Goal: Task Accomplishment & Management: Manage account settings

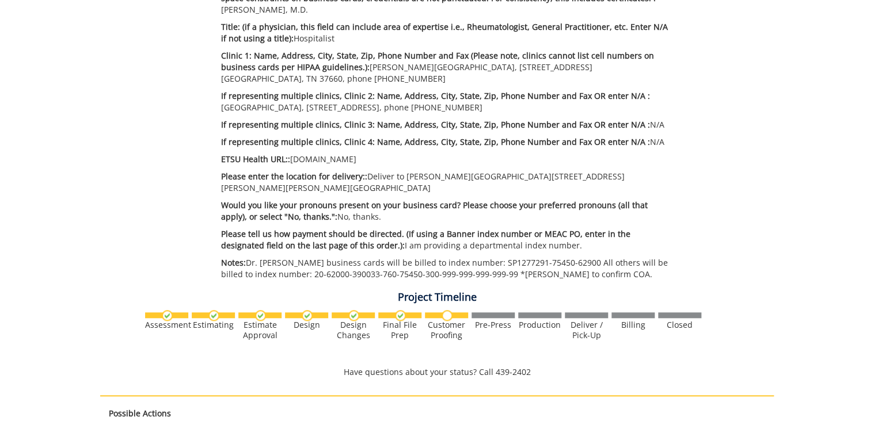
scroll to position [553, 0]
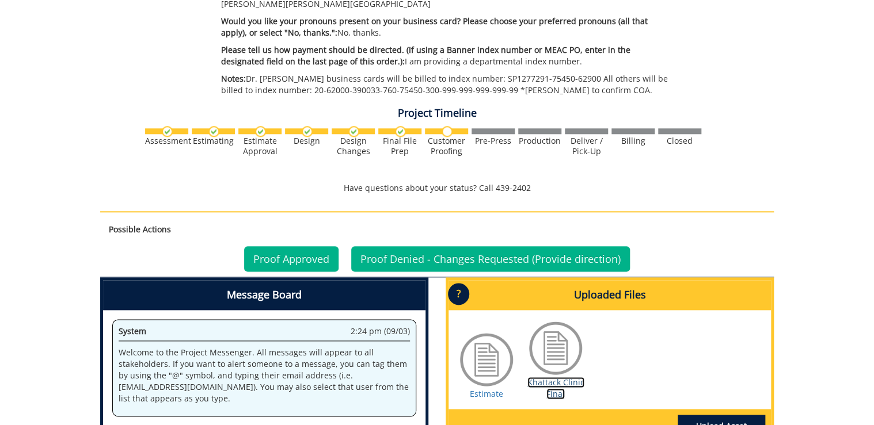
click at [554, 317] on link "Khattack Clinic Final" at bounding box center [555, 388] width 57 height 22
click at [483, 317] on link "Estimate" at bounding box center [486, 393] width 33 height 11
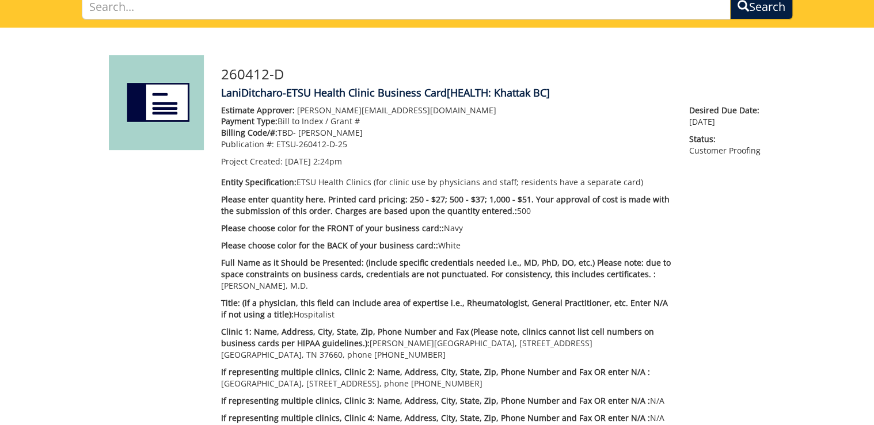
scroll to position [276, 0]
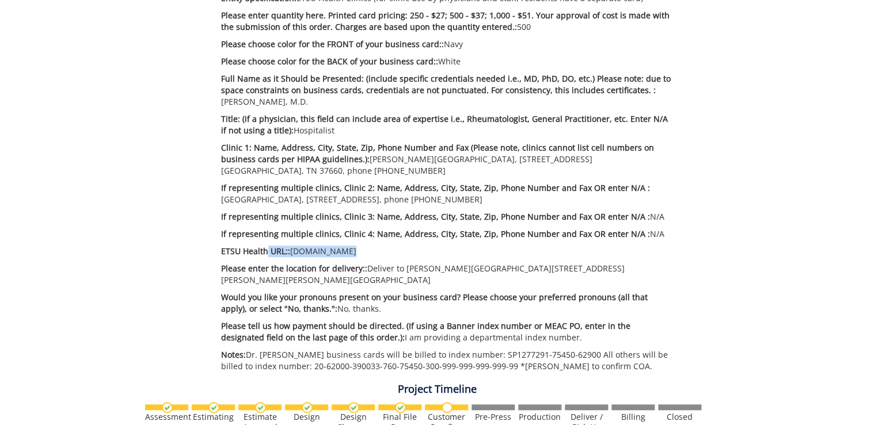
drag, startPoint x: 338, startPoint y: 251, endPoint x: 266, endPoint y: 247, distance: 72.1
click at [266, 247] on p "ETSU Health URL:: etsuhealth.org" at bounding box center [446, 252] width 451 height 12
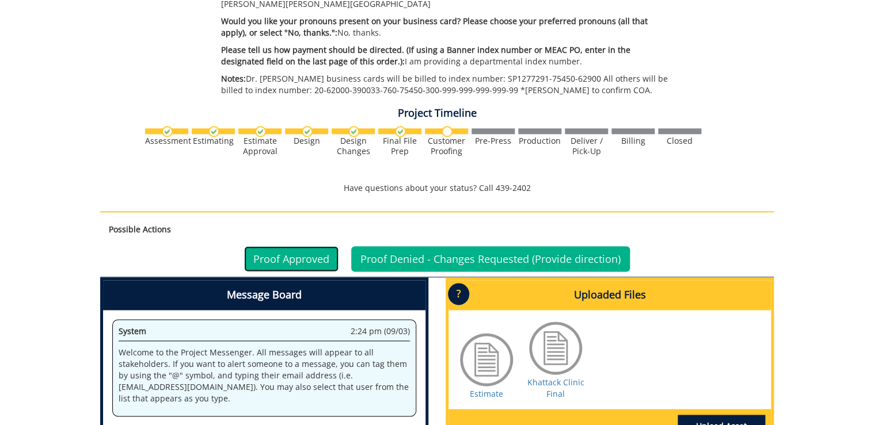
click at [313, 251] on link "Proof Approved" at bounding box center [291, 258] width 94 height 25
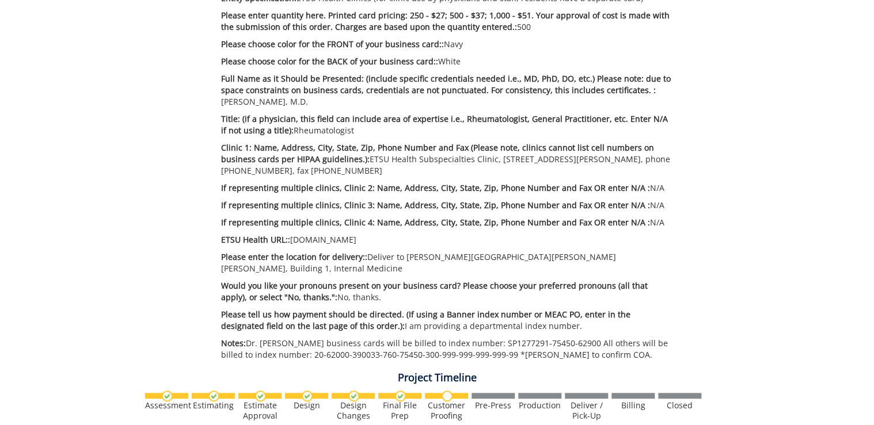
scroll to position [599, 0]
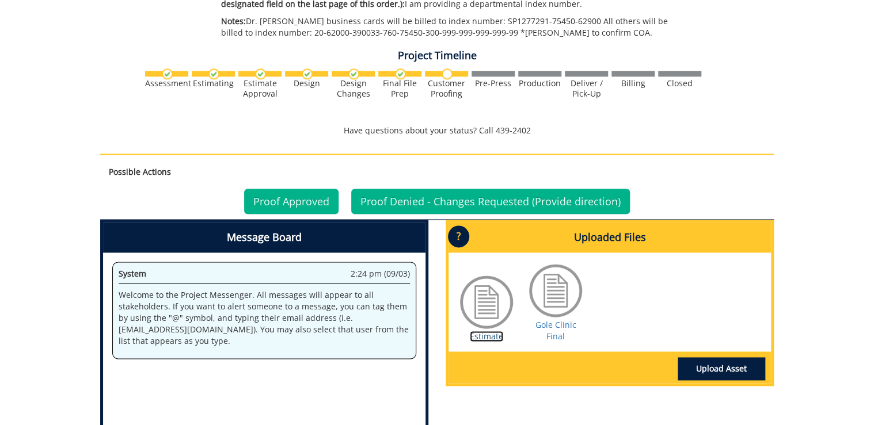
click at [492, 317] on link "Estimate" at bounding box center [486, 336] width 33 height 11
click at [553, 317] on link "Gole Clinic Final" at bounding box center [555, 330] width 41 height 22
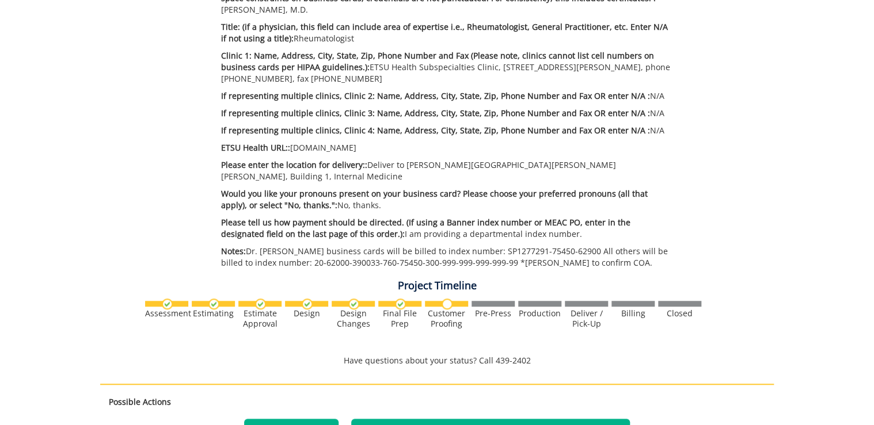
scroll to position [138, 0]
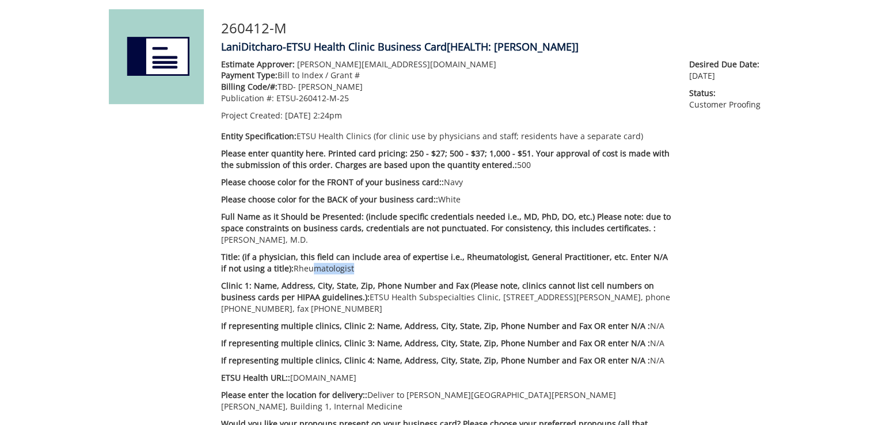
drag, startPoint x: 298, startPoint y: 272, endPoint x: 340, endPoint y: 272, distance: 42.0
click at [340, 272] on p "Title: (if a physician, this field can include area of expertise i.e., Rheumato…" at bounding box center [446, 263] width 451 height 23
drag, startPoint x: 340, startPoint y: 272, endPoint x: 469, endPoint y: 299, distance: 132.4
click at [469, 299] on p "Clinic 1: Name, Address, City, State, Zip, Phone Number and Fax (Please note, c…" at bounding box center [446, 297] width 451 height 35
drag, startPoint x: 535, startPoint y: 298, endPoint x: 596, endPoint y: 298, distance: 61.0
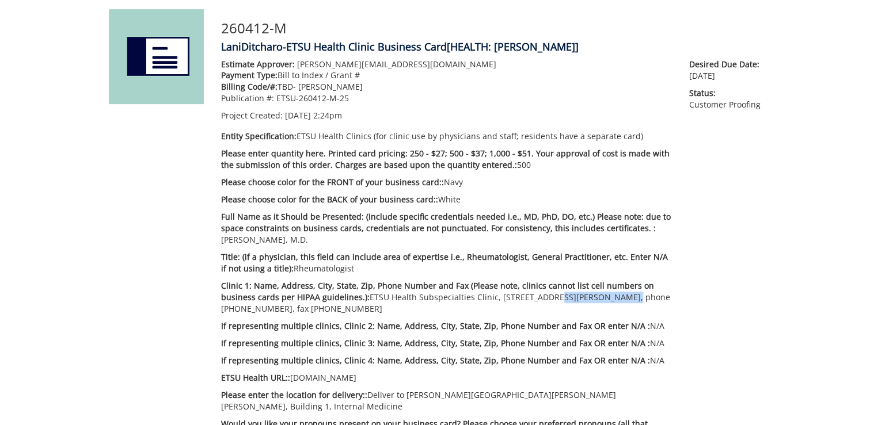
click at [560, 298] on p "Clinic 1: Name, Address, City, State, Zip, Phone Number and Fax (Please note, c…" at bounding box center [446, 297] width 451 height 35
drag, startPoint x: 277, startPoint y: 314, endPoint x: 313, endPoint y: 315, distance: 35.7
click at [313, 315] on div "Estimate Approver: Metcalf@etsu.edu Payment Type: Bill to Index / Grant # Billi…" at bounding box center [446, 282] width 468 height 446
click at [318, 317] on div "Estimate Approver: Metcalf@etsu.edu Payment Type: Bill to Index / Grant # Billi…" at bounding box center [446, 282] width 468 height 446
drag, startPoint x: 249, startPoint y: 310, endPoint x: 329, endPoint y: 306, distance: 80.6
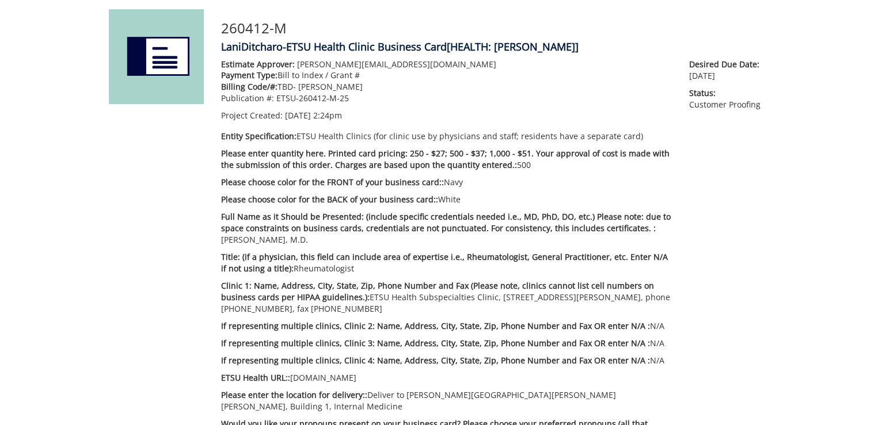
click at [329, 306] on p "Clinic 1: Name, Address, City, State, Zip, Phone Number and Fax (Please note, c…" at bounding box center [446, 297] width 451 height 35
copy p "phone (423)-979-4100"
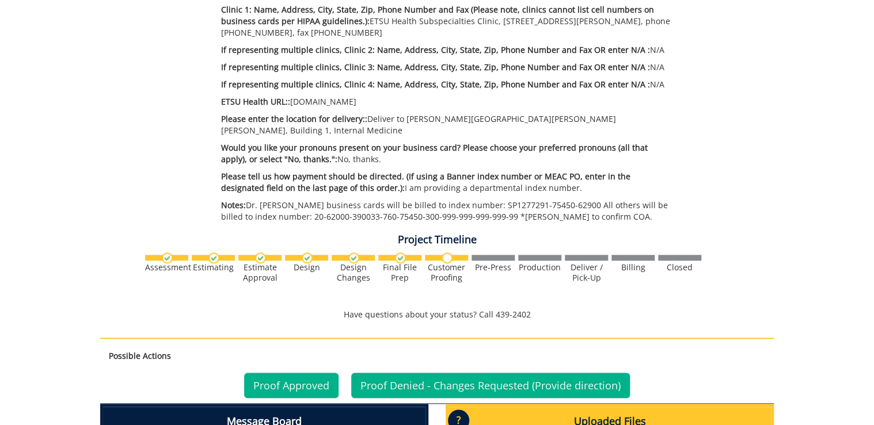
scroll to position [368, 0]
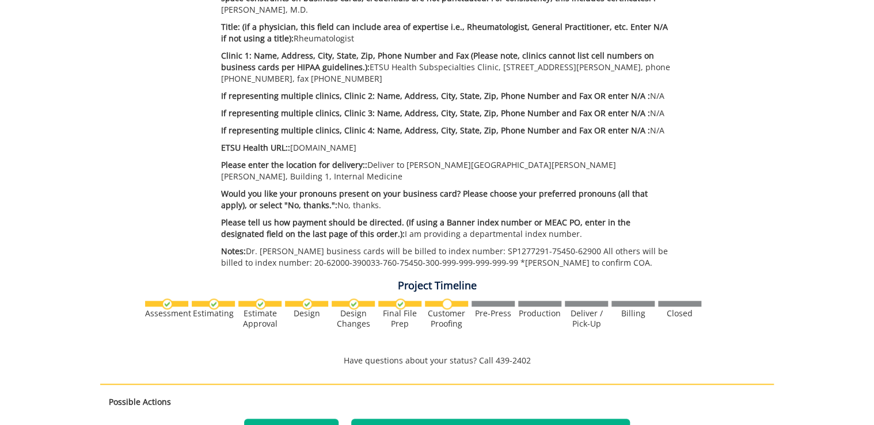
copy p "phone (423)-979-4100"
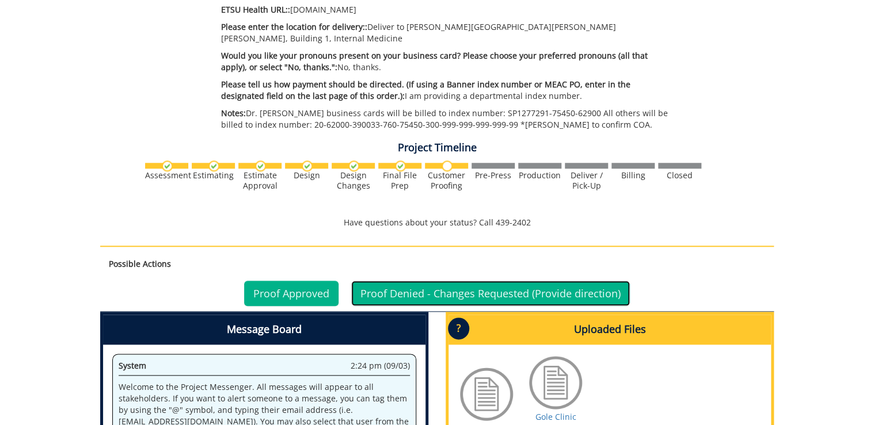
click at [483, 291] on link "Proof Denied - Changes Requested (Provide direction)" at bounding box center [490, 293] width 279 height 25
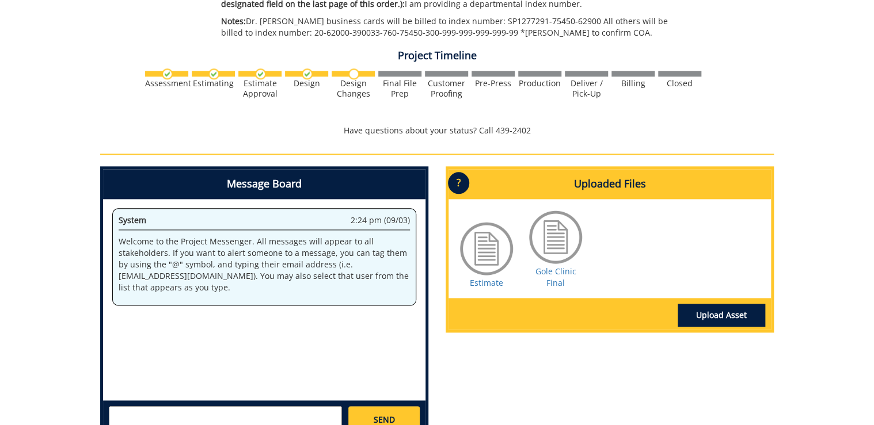
scroll to position [734, 0]
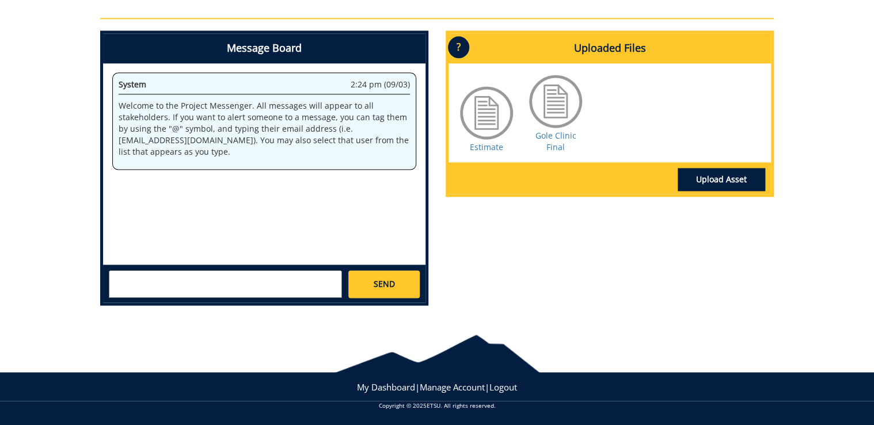
click at [288, 283] on textarea at bounding box center [225, 284] width 233 height 28
paste textarea "phone (423)-979-4100"
click at [173, 279] on textarea "Hello! The phone (423)-979-4100" at bounding box center [225, 284] width 233 height 28
click at [318, 275] on textarea "Hello! The phone number should be (423)-979-4100" at bounding box center [225, 284] width 233 height 28
type textarea "Hello! The phone number should be (423)-979-4100. Thank you!"
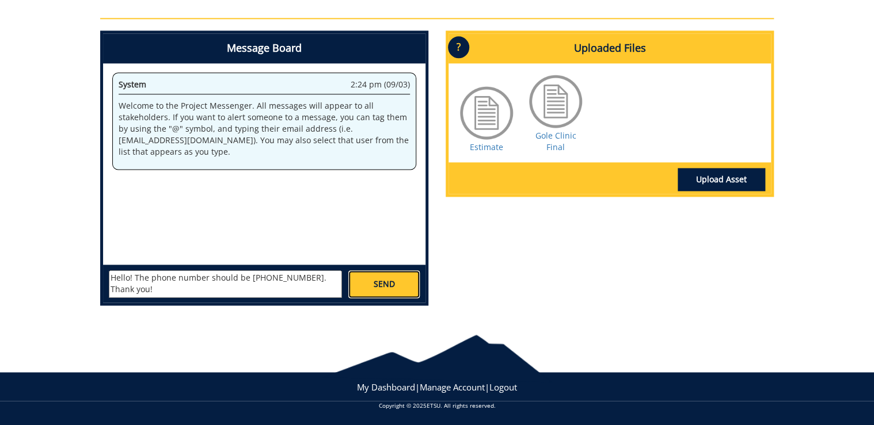
click at [378, 281] on span "SEND" at bounding box center [383, 285] width 21 height 12
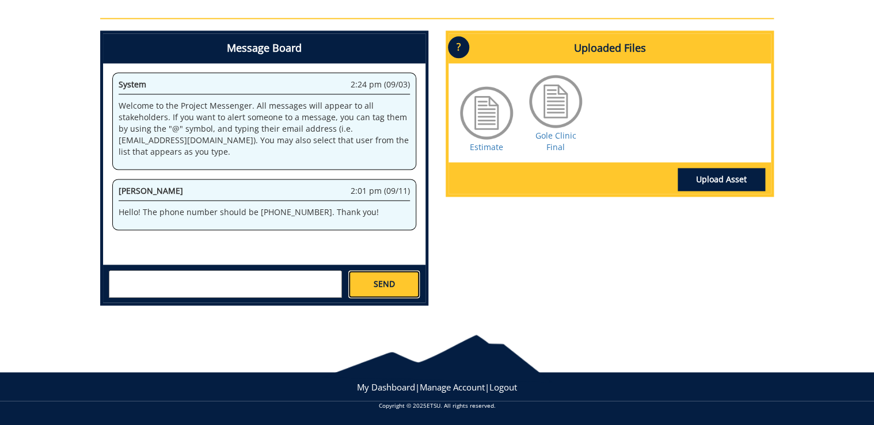
scroll to position [140, 0]
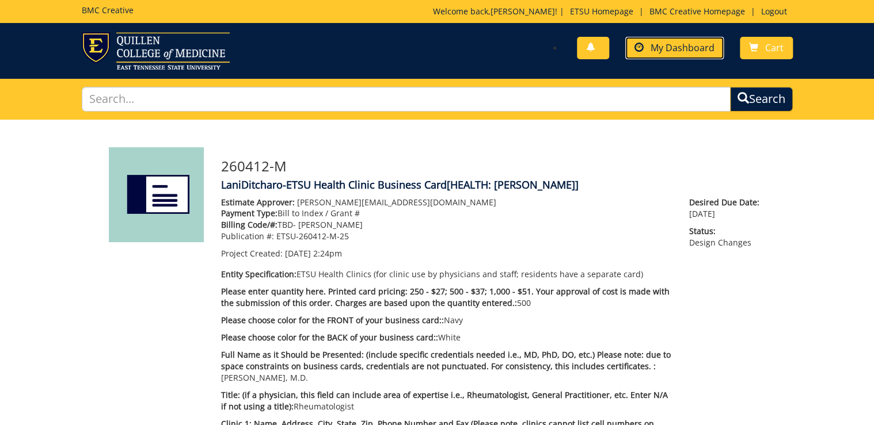
click at [636, 48] on span at bounding box center [638, 47] width 9 height 9
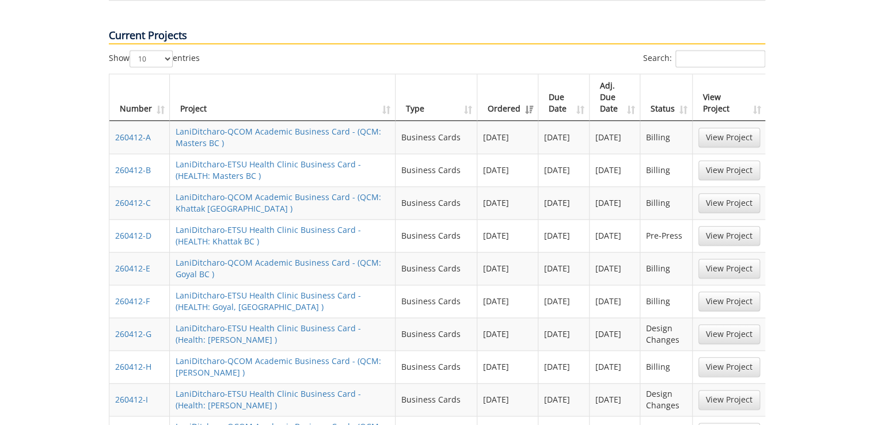
scroll to position [506, 0]
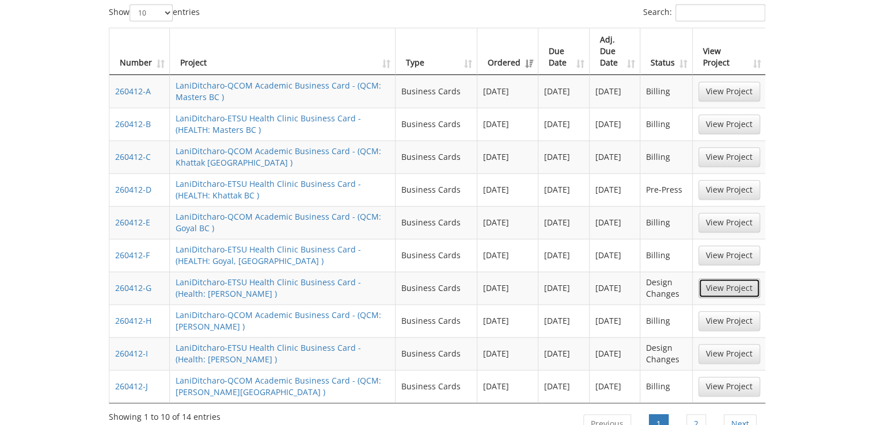
click at [723, 279] on link "View Project" at bounding box center [729, 289] width 62 height 20
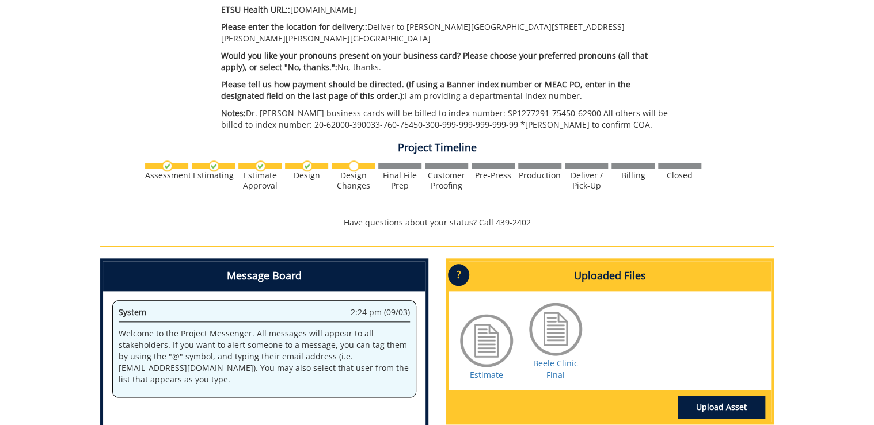
scroll to position [645, 0]
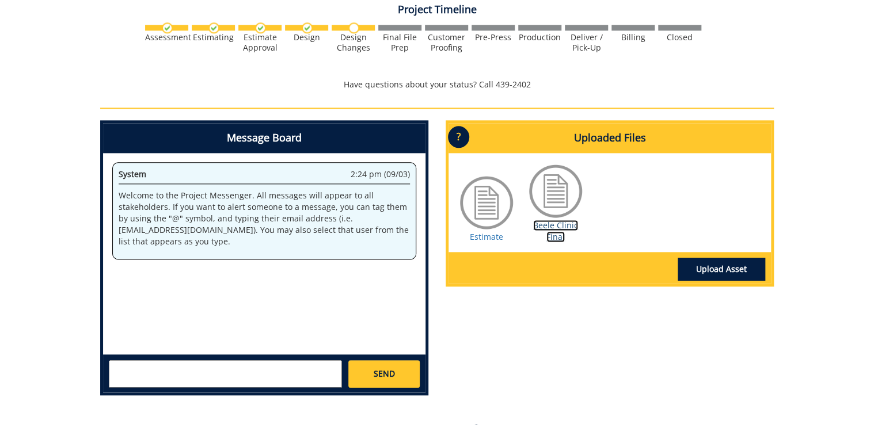
click at [557, 220] on link "Beele Clinic Final" at bounding box center [555, 231] width 45 height 22
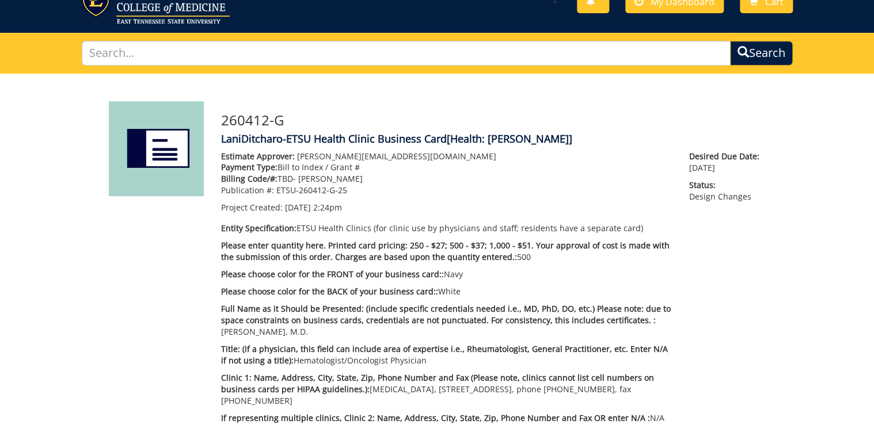
scroll to position [0, 0]
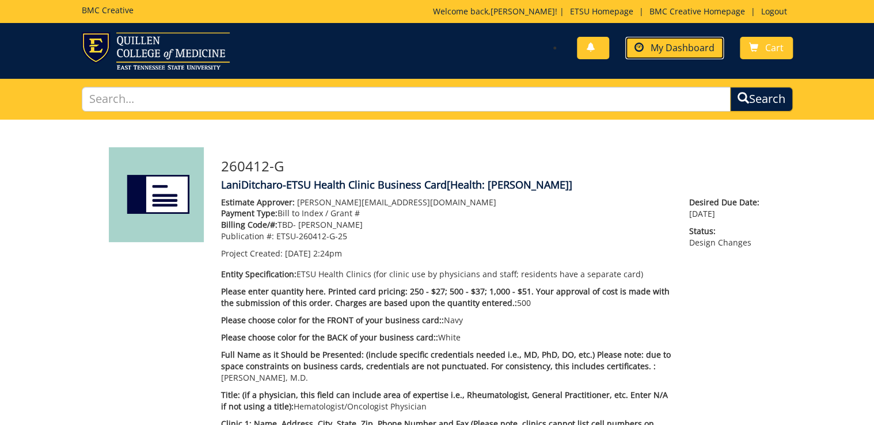
click at [673, 58] on link "My Dashboard" at bounding box center [674, 48] width 98 height 22
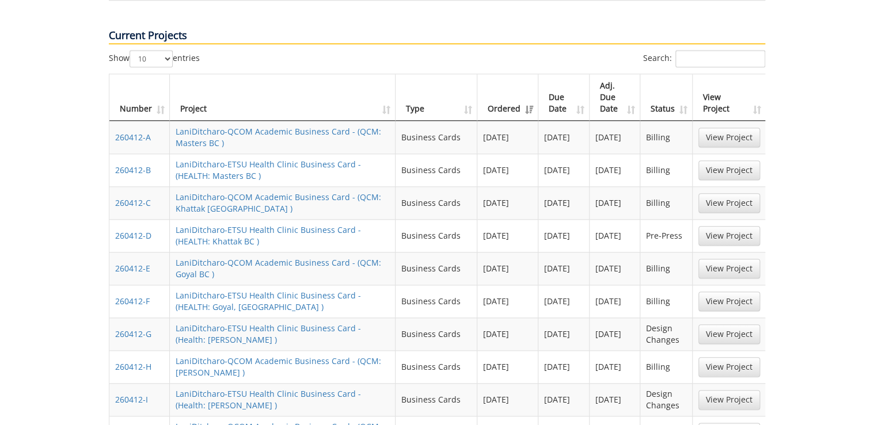
scroll to position [645, 0]
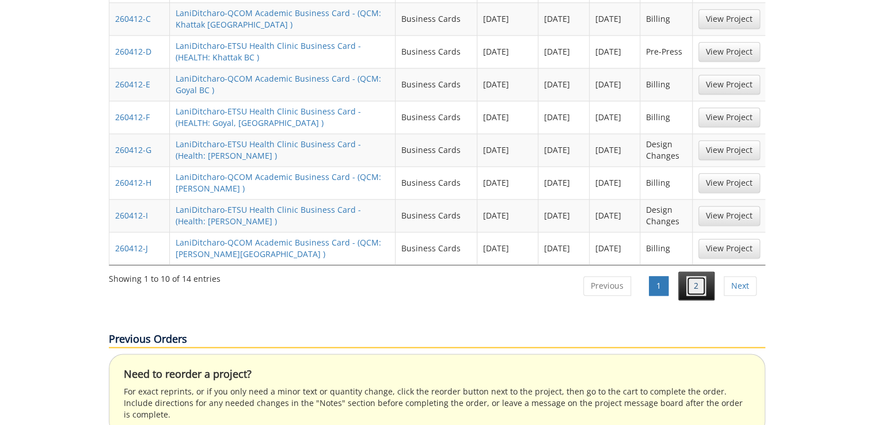
click at [701, 276] on link "2" at bounding box center [696, 286] width 20 height 20
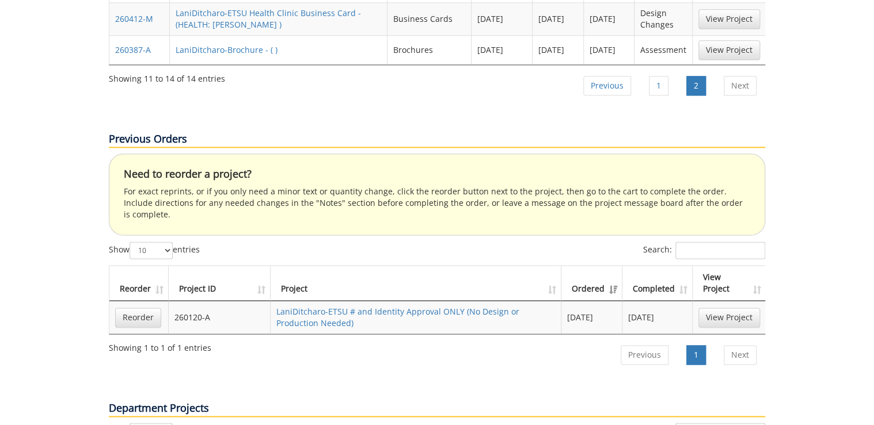
scroll to position [460, 0]
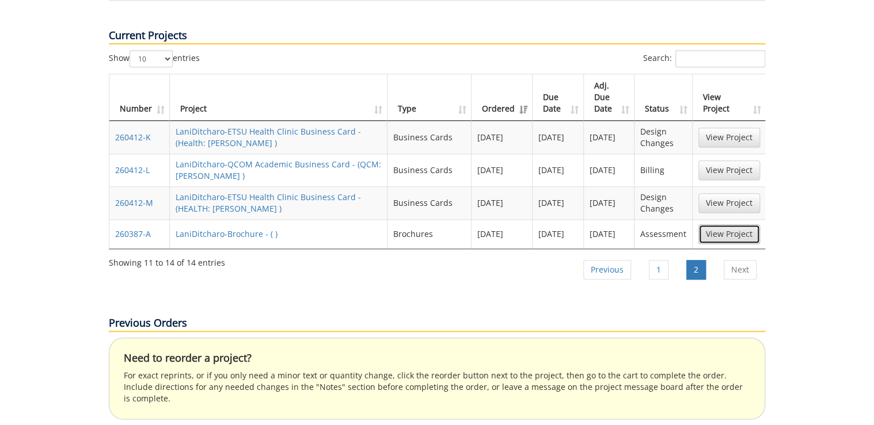
click at [734, 224] on link "View Project" at bounding box center [729, 234] width 62 height 20
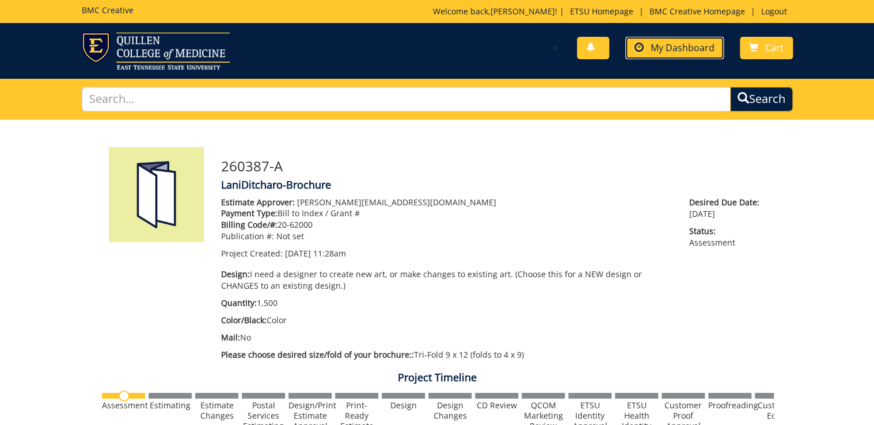
click at [693, 41] on span "My Dashboard" at bounding box center [682, 47] width 64 height 13
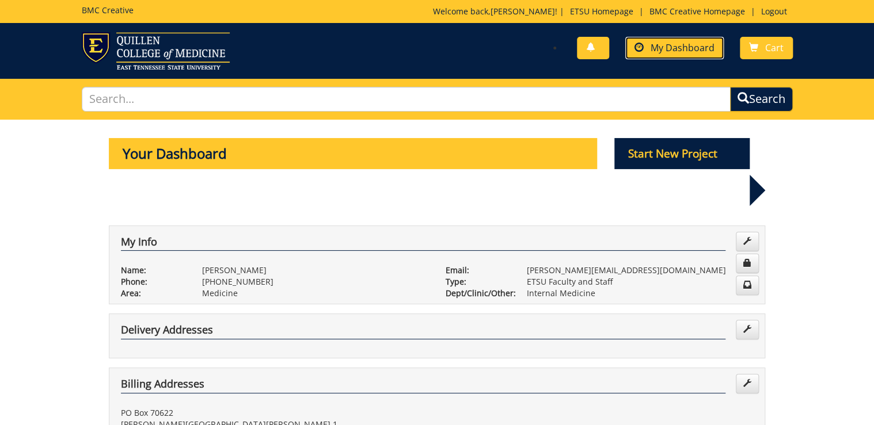
click at [657, 43] on span "My Dashboard" at bounding box center [682, 47] width 64 height 13
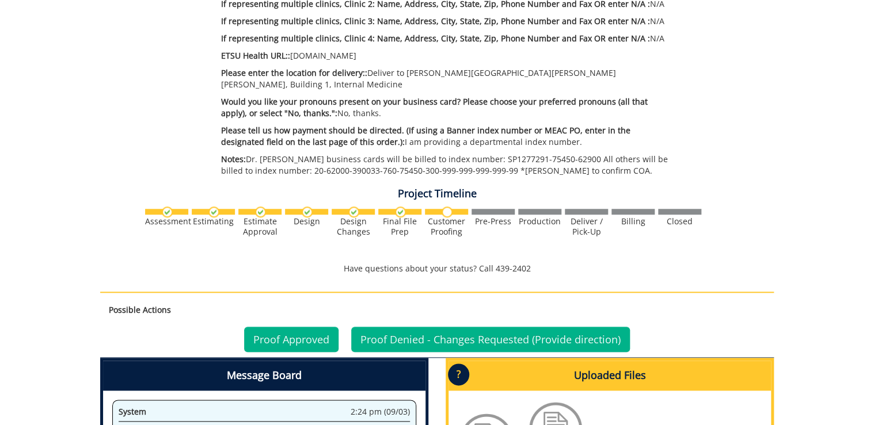
scroll to position [691, 0]
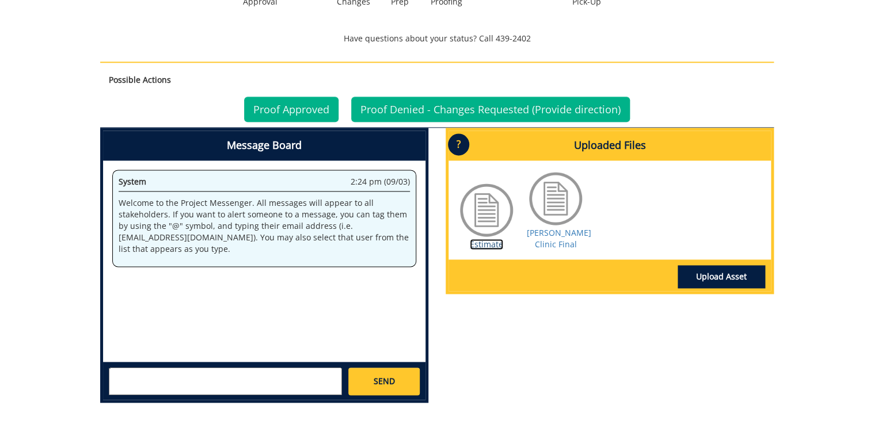
click at [500, 242] on link "Estimate" at bounding box center [486, 244] width 33 height 11
click at [554, 243] on link "Ricker Clinic Final" at bounding box center [559, 238] width 64 height 22
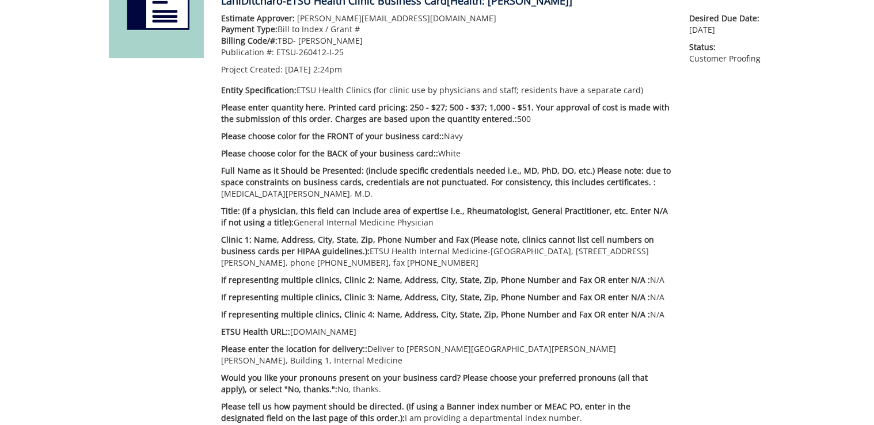
scroll to position [230, 0]
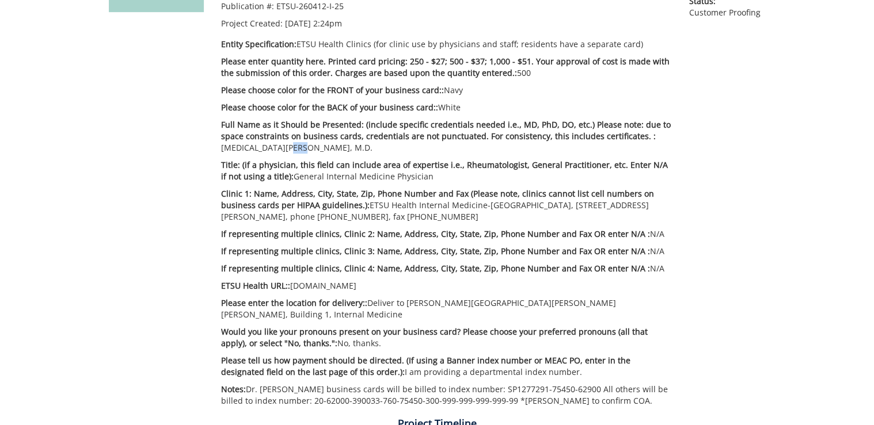
drag, startPoint x: 252, startPoint y: 147, endPoint x: 269, endPoint y: 147, distance: 16.7
click at [269, 147] on p "Full Name as it Should be Presented: (include specific credentials needed i.e.,…" at bounding box center [446, 136] width 451 height 35
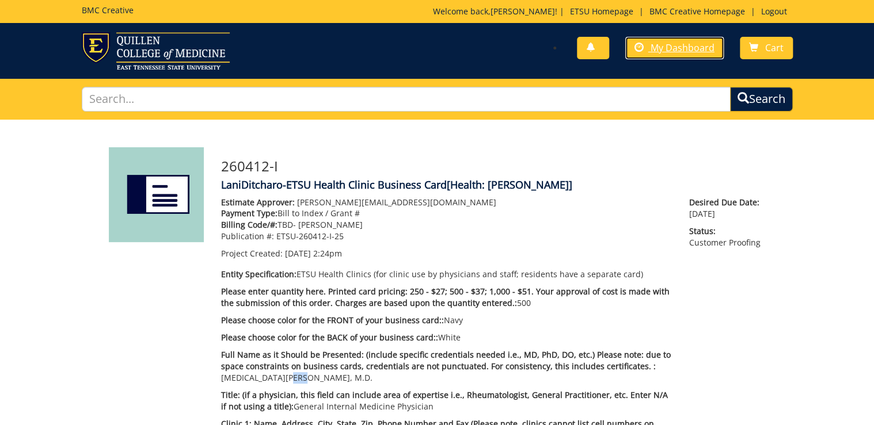
scroll to position [184, 0]
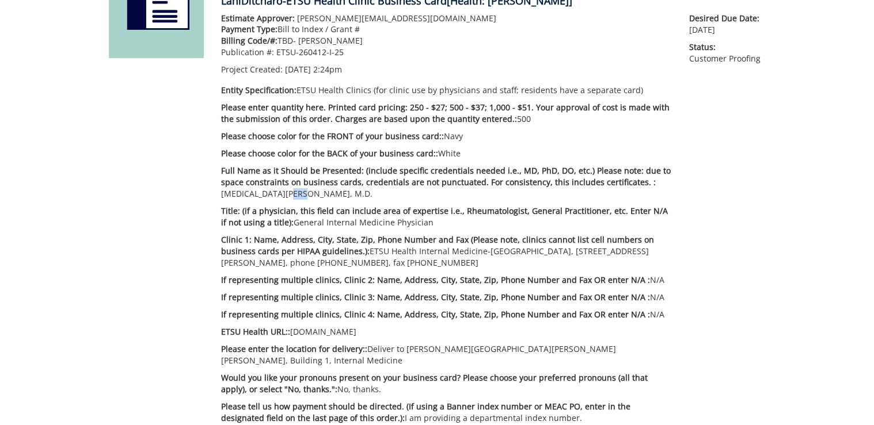
drag, startPoint x: 419, startPoint y: 221, endPoint x: 288, endPoint y: 224, distance: 131.3
click at [288, 224] on p "Title: (if a physician, this field can include area of expertise i.e., Rheumato…" at bounding box center [446, 216] width 451 height 23
copy p "General Internal Medicine Physician"
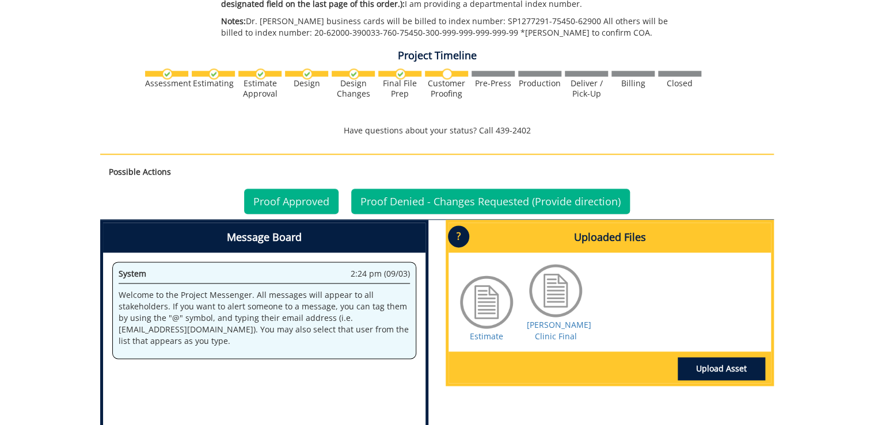
scroll to position [787, 0]
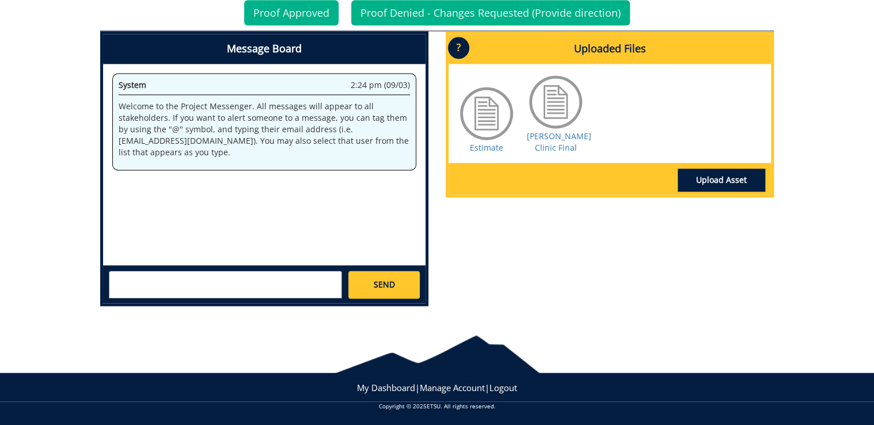
click at [267, 289] on textarea at bounding box center [225, 285] width 233 height 28
paste textarea "General Internal Medicine Physician"
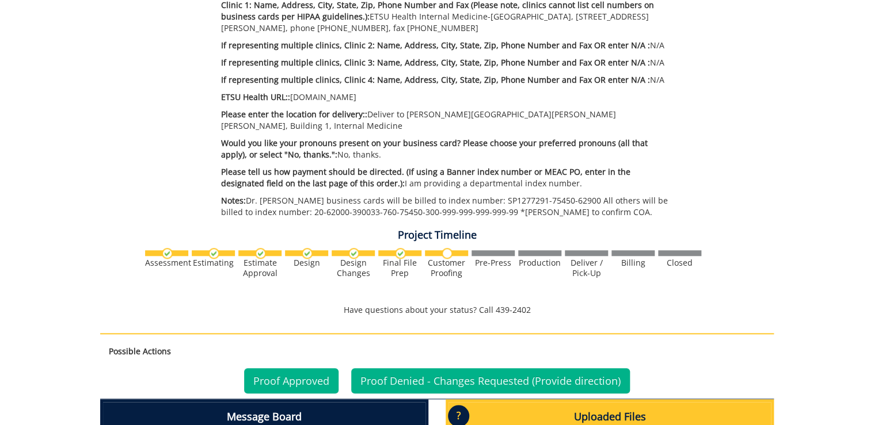
scroll to position [189, 0]
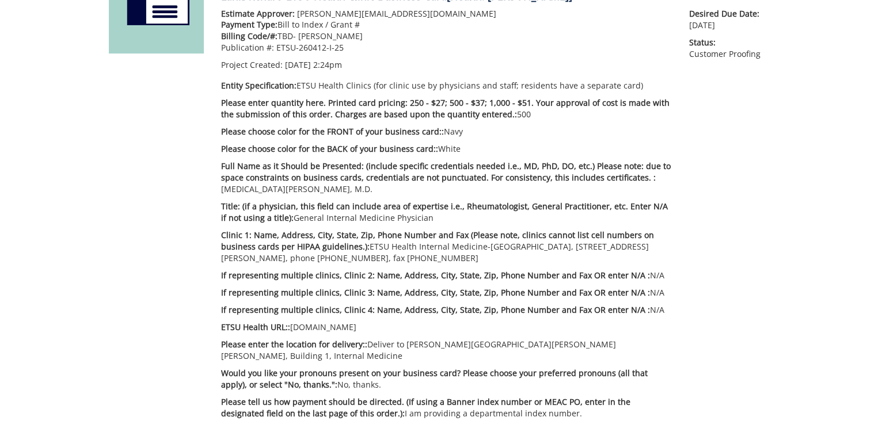
type textarea "Hello! The title should be, General Internal Medicine Physician"
drag, startPoint x: 424, startPoint y: 219, endPoint x: 364, endPoint y: 218, distance: 59.9
click at [364, 218] on p "Title: (if a physician, this field can include area of expertise i.e., Rheumato…" at bounding box center [446, 212] width 451 height 23
drag, startPoint x: 534, startPoint y: 246, endPoint x: 592, endPoint y: 246, distance: 57.6
click at [560, 246] on p "Clinic 1: Name, Address, City, State, Zip, Phone Number and Fax (Please note, c…" at bounding box center [446, 247] width 451 height 35
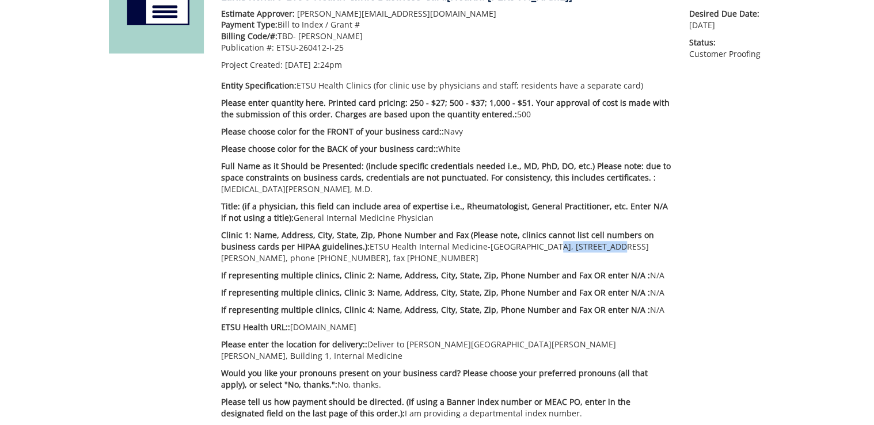
drag, startPoint x: 361, startPoint y: 260, endPoint x: 421, endPoint y: 260, distance: 60.4
click at [421, 260] on p "Clinic 1: Name, Address, City, State, Zip, Phone Number and Fax (Please note, c…" at bounding box center [446, 247] width 451 height 35
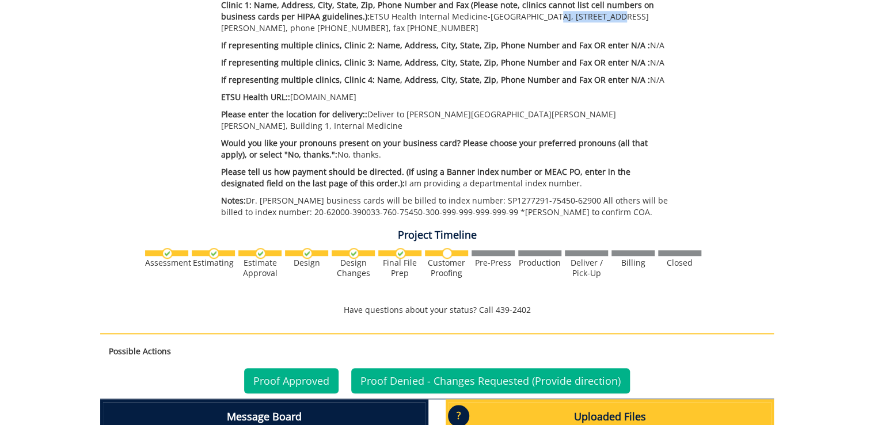
scroll to position [695, 0]
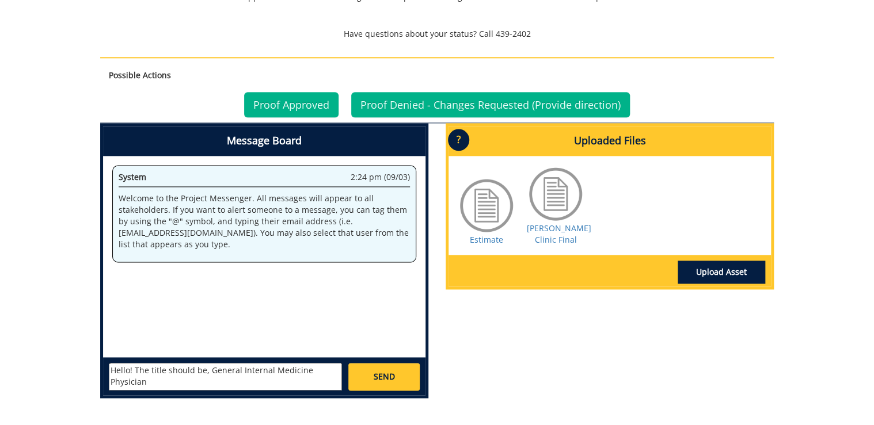
click at [218, 317] on textarea "Hello! The title should be, General Internal Medicine Physician" at bounding box center [225, 377] width 233 height 28
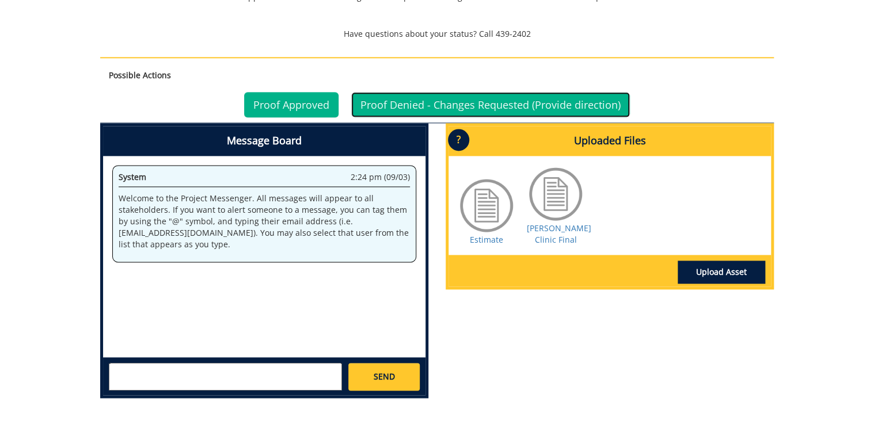
click at [414, 104] on link "Proof Denied - Changes Requested (Provide direction)" at bounding box center [490, 104] width 279 height 25
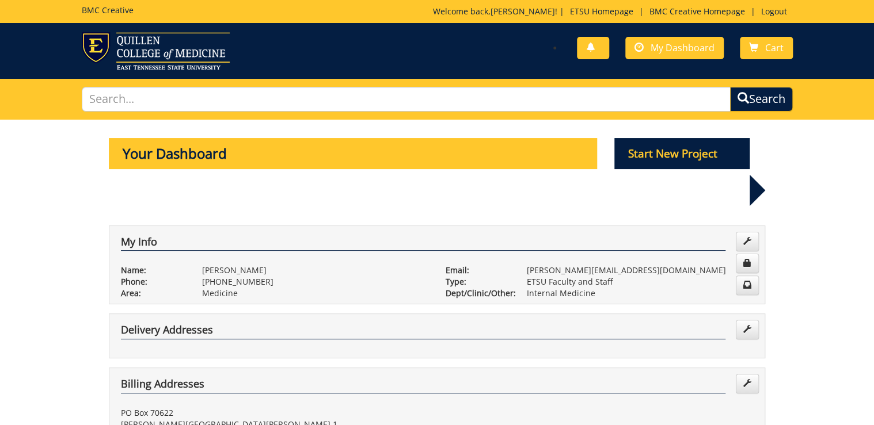
scroll to position [276, 0]
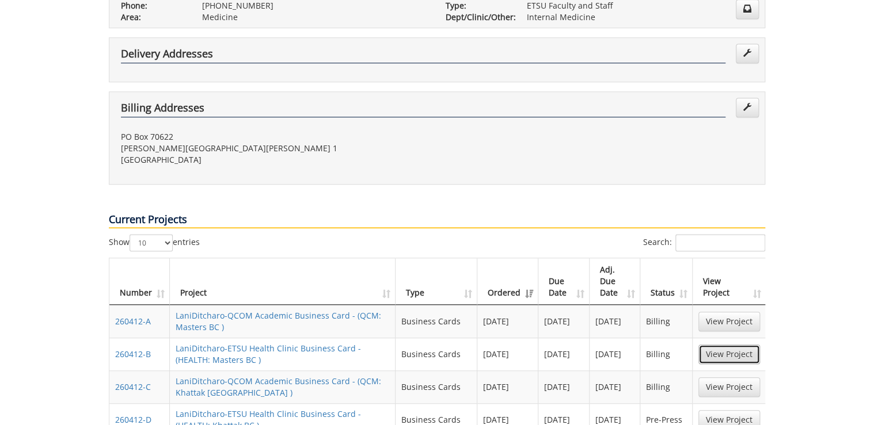
click at [747, 345] on link "View Project" at bounding box center [729, 355] width 62 height 20
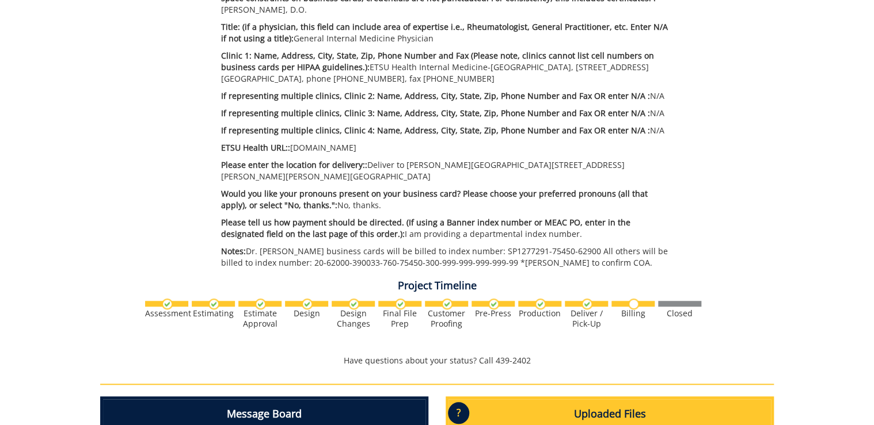
scroll to position [599, 0]
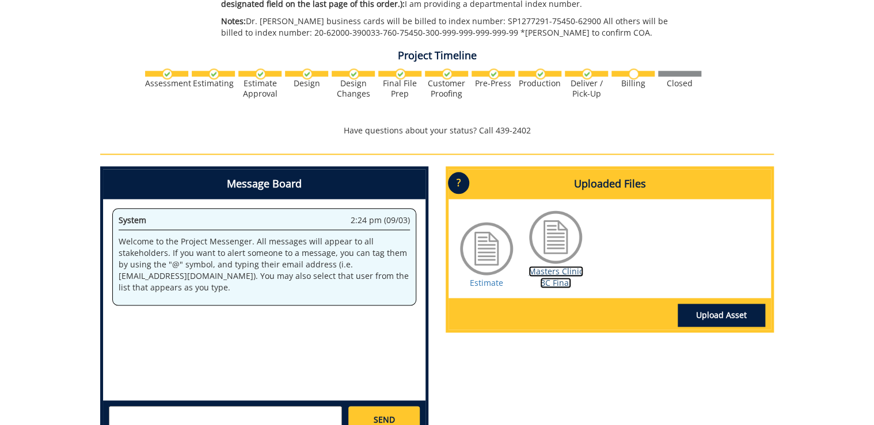
click at [540, 272] on link "Masters Clinic BC Final" at bounding box center [555, 277] width 55 height 22
click at [539, 267] on div "Masters Clinic BC Final" at bounding box center [556, 248] width 58 height 81
click at [546, 267] on link "Masters Clinic BC Final" at bounding box center [555, 277] width 55 height 22
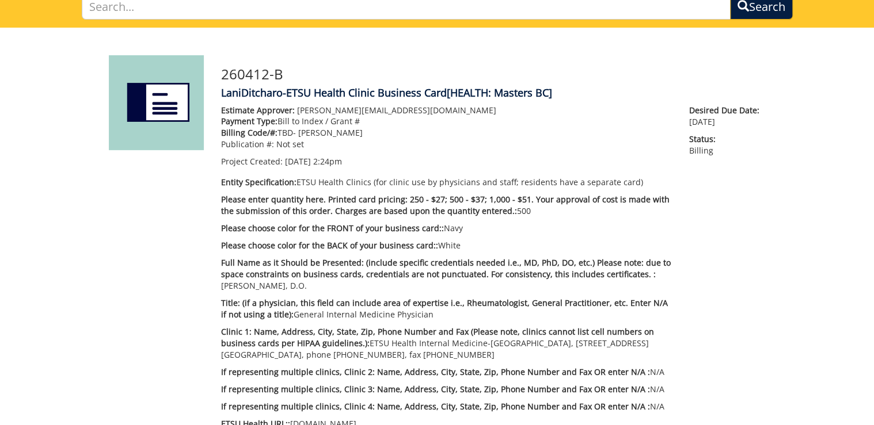
scroll to position [0, 0]
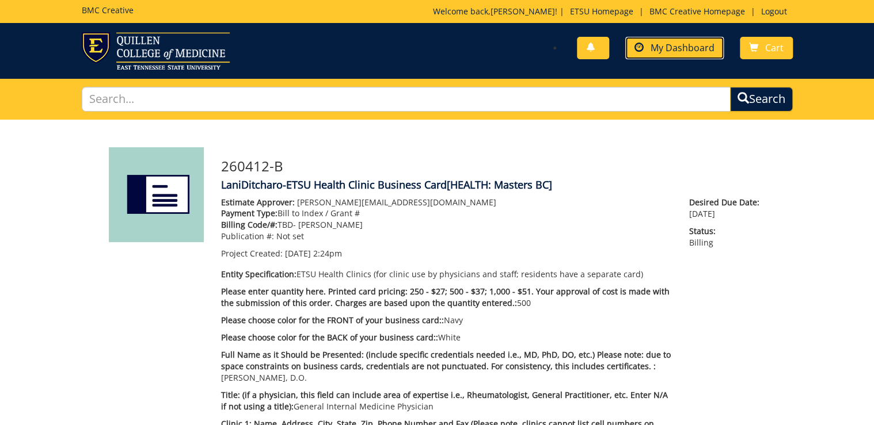
click at [688, 40] on link "My Dashboard" at bounding box center [674, 48] width 98 height 22
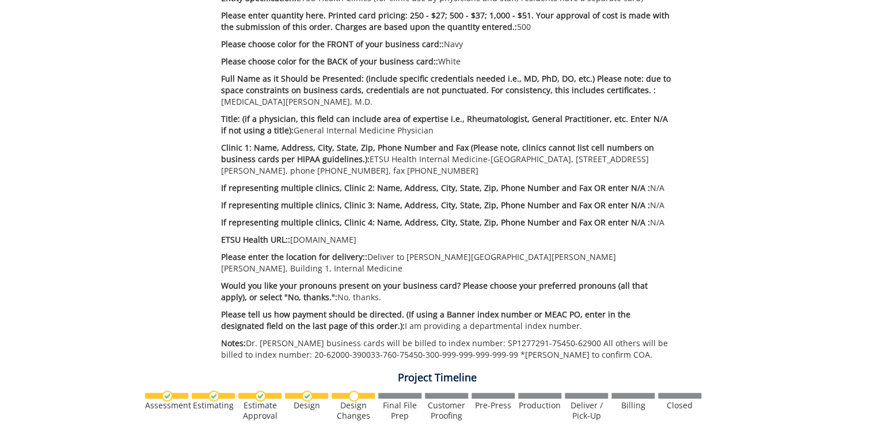
scroll to position [599, 0]
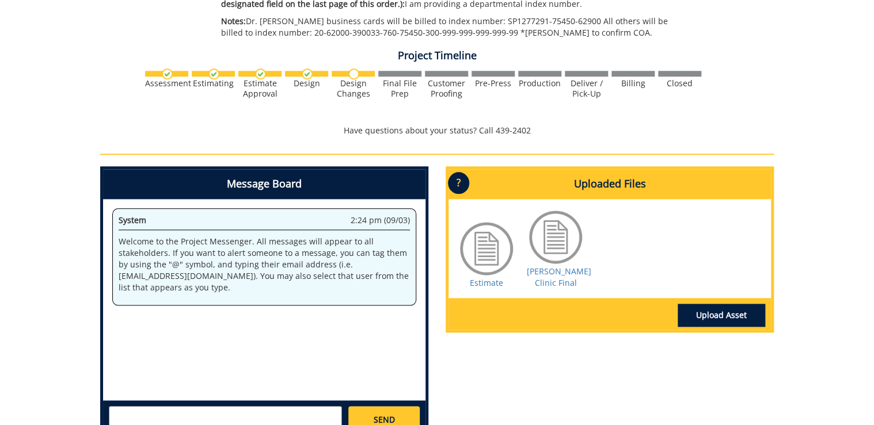
paste textarea "Hello! The title should be, General Internal Medicine Physician"
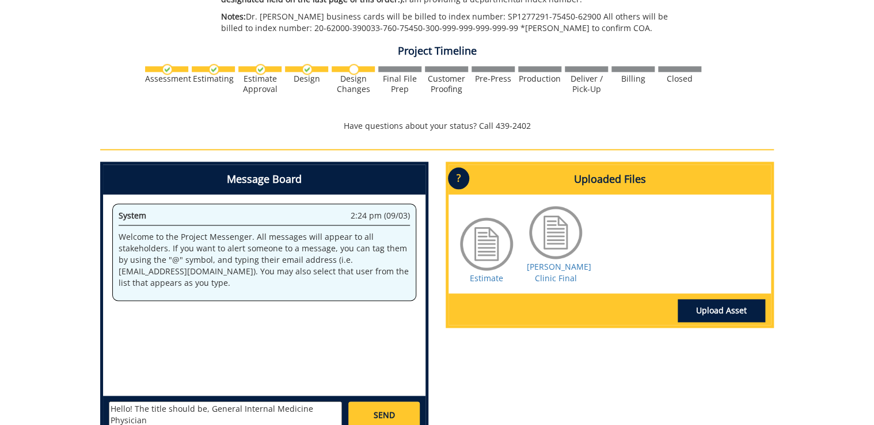
type textarea "Hello! The title should be, General Internal Medicine Physician"
click at [399, 411] on link "SEND" at bounding box center [383, 416] width 71 height 28
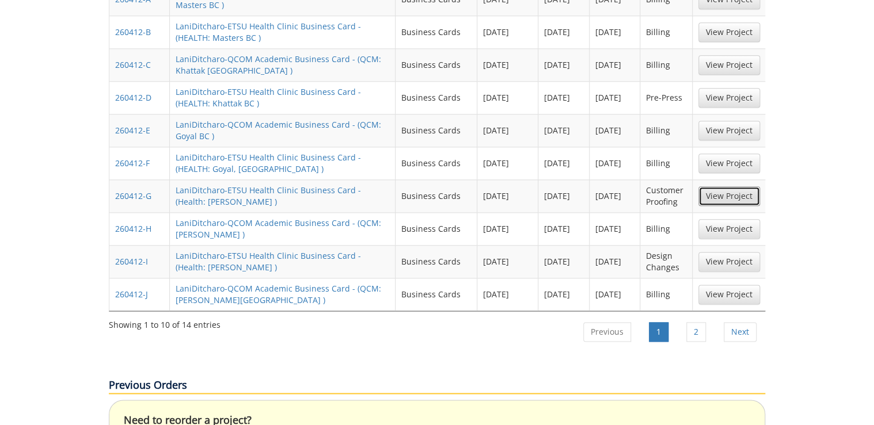
scroll to position [645, 0]
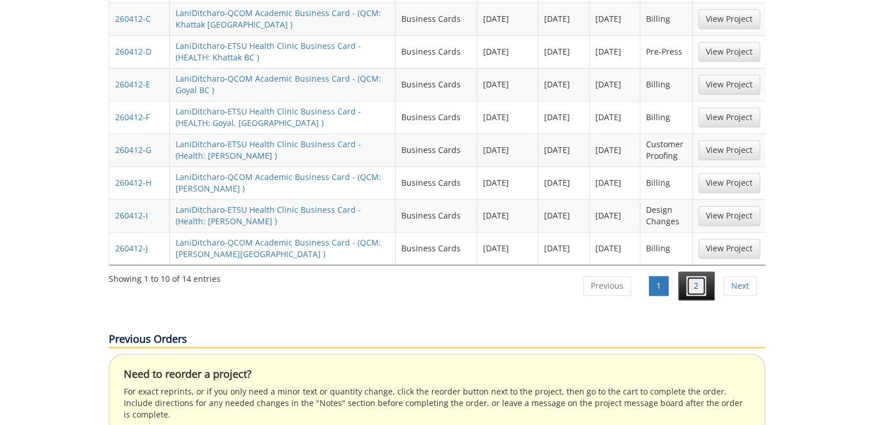
click at [698, 276] on link "2" at bounding box center [696, 286] width 20 height 20
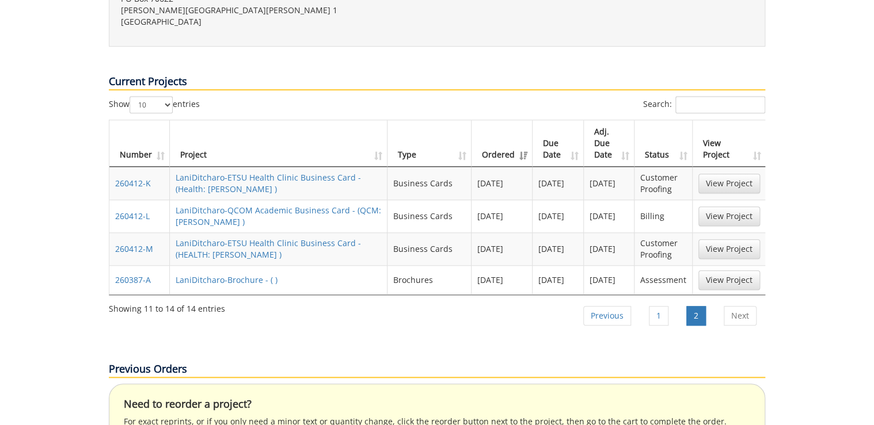
scroll to position [368, 0]
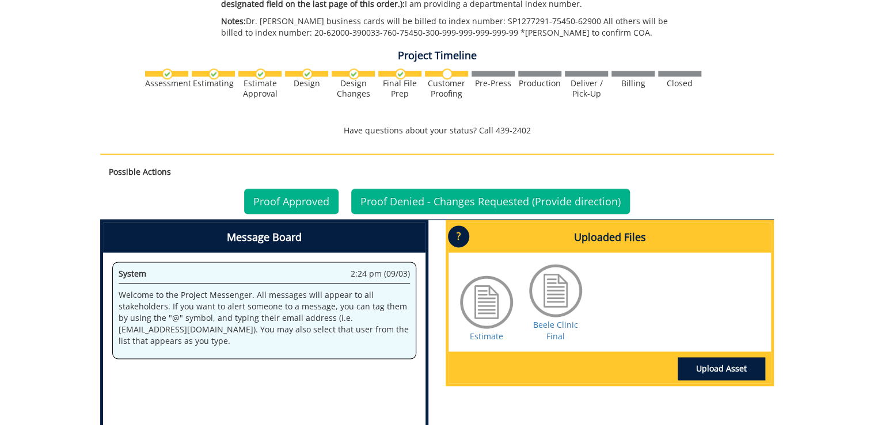
scroll to position [645, 0]
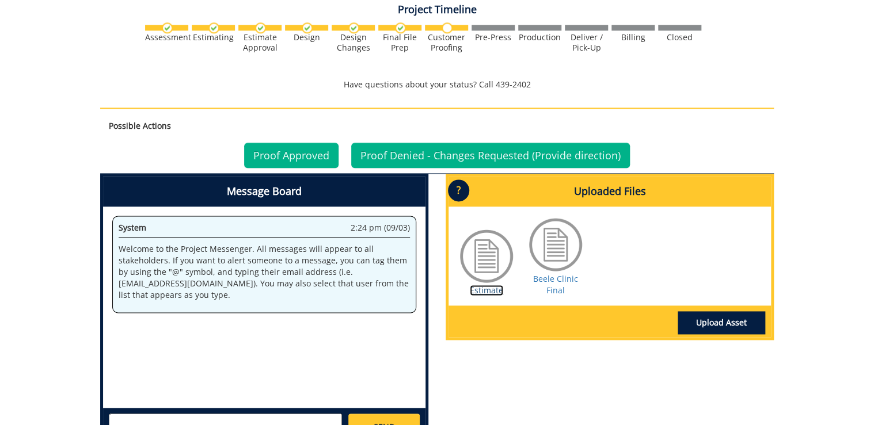
click at [478, 285] on link "Estimate" at bounding box center [486, 290] width 33 height 11
click at [553, 273] on link "Beele Clinic Final" at bounding box center [555, 284] width 45 height 22
click at [269, 414] on textarea at bounding box center [225, 428] width 233 height 28
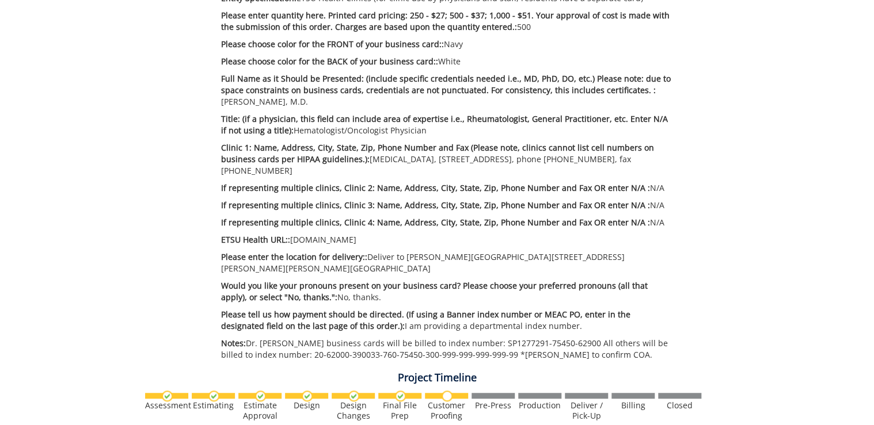
scroll to position [92, 0]
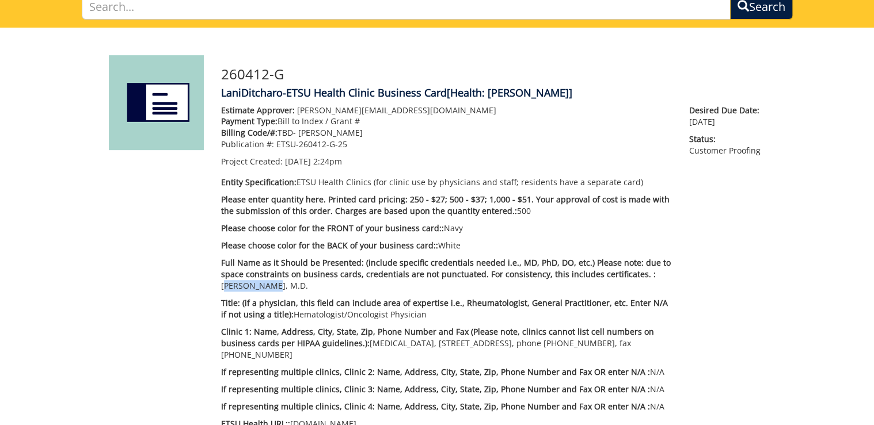
drag, startPoint x: 243, startPoint y: 287, endPoint x: 639, endPoint y: 276, distance: 396.1
click at [639, 276] on p "Full Name as it Should be Presented: (include specific credentials needed i.e.,…" at bounding box center [446, 274] width 451 height 35
copy p "[PERSON_NAME]"
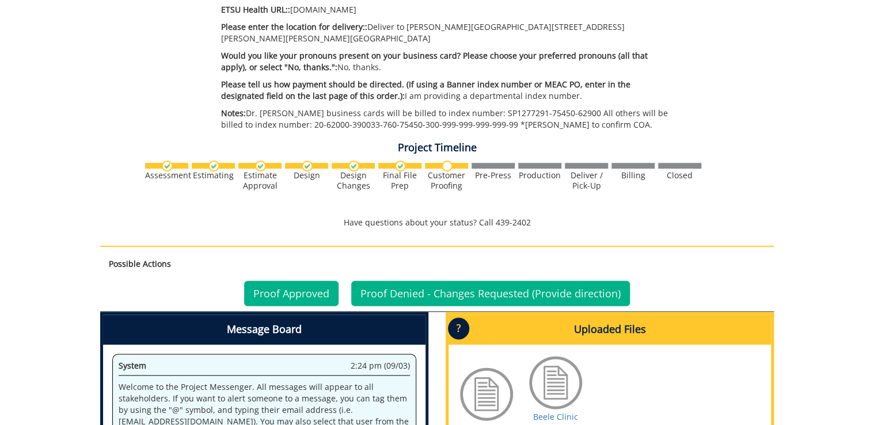
scroll to position [645, 0]
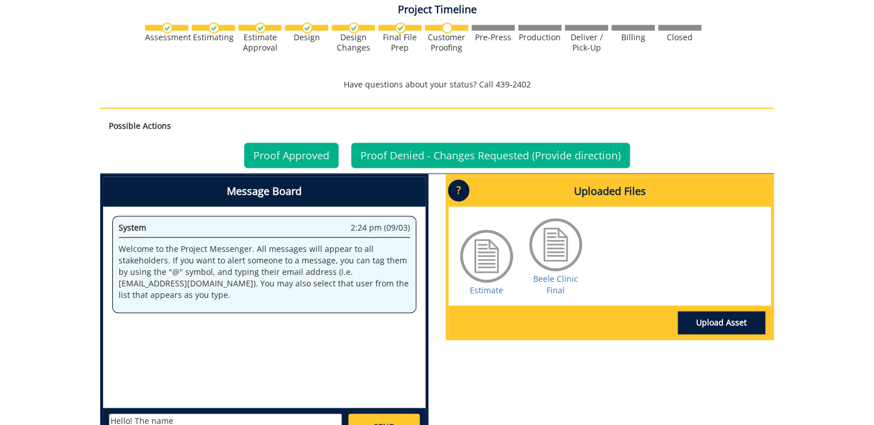
drag, startPoint x: 245, startPoint y: 411, endPoint x: 246, endPoint y: 403, distance: 8.7
click at [245, 414] on textarea "Hello! The name" at bounding box center [225, 428] width 233 height 28
paste textarea "[PERSON_NAME]"
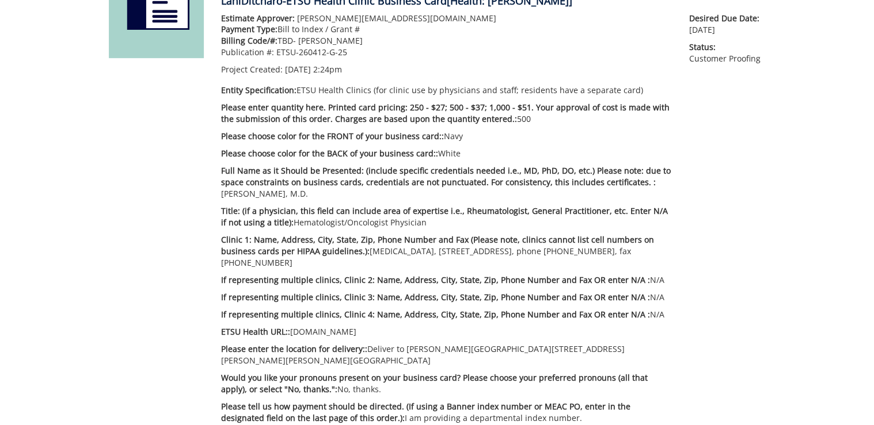
scroll to position [276, 0]
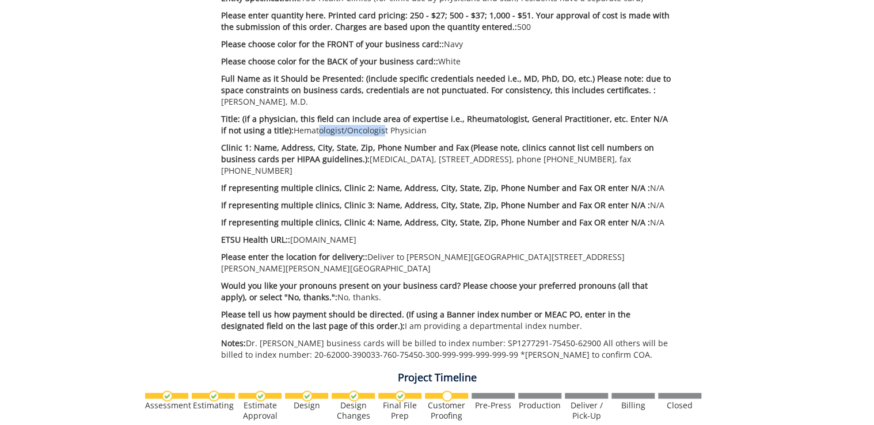
drag, startPoint x: 307, startPoint y: 131, endPoint x: 373, endPoint y: 131, distance: 66.2
click at [373, 131] on p "Title: (if a physician, this field can include area of expertise i.e., Rheumato…" at bounding box center [446, 124] width 451 height 23
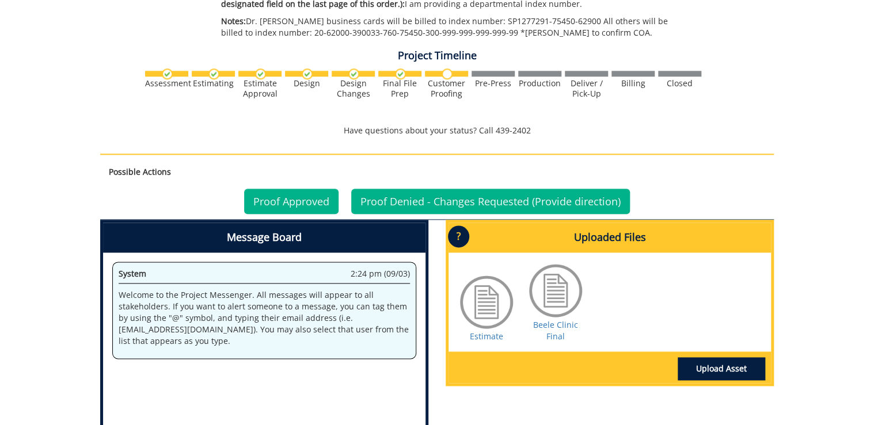
scroll to position [776, 0]
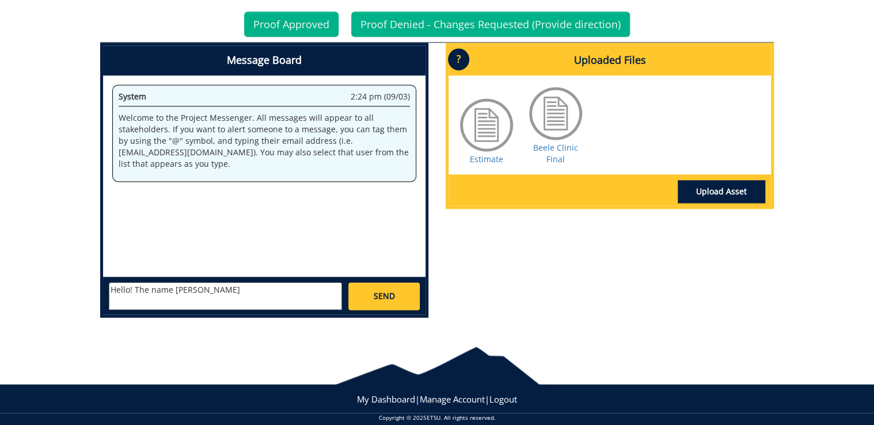
click at [267, 283] on textarea "Hello! The name [PERSON_NAME]" at bounding box center [225, 297] width 233 height 28
click at [267, 283] on textarea "Hello! The name [PERSON_NAME]. Thank you!" at bounding box center [225, 297] width 233 height 28
type textarea "Hello! The name [PERSON_NAME]. Thank you!"
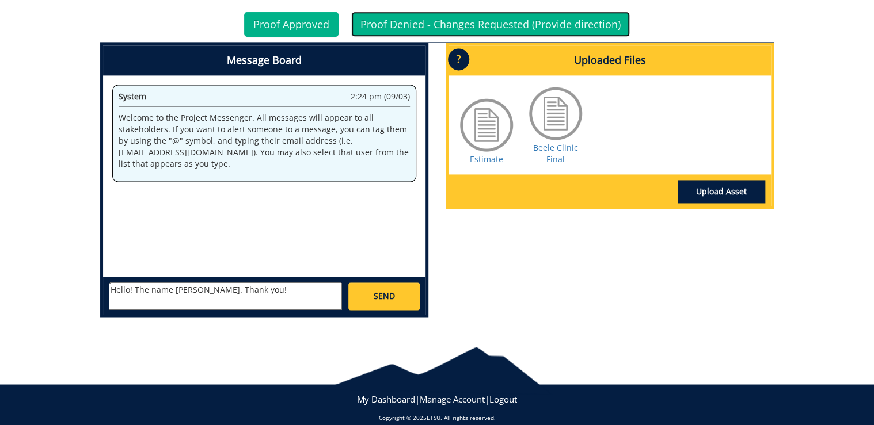
click at [432, 19] on link "Proof Denied - Changes Requested (Provide direction)" at bounding box center [490, 24] width 279 height 25
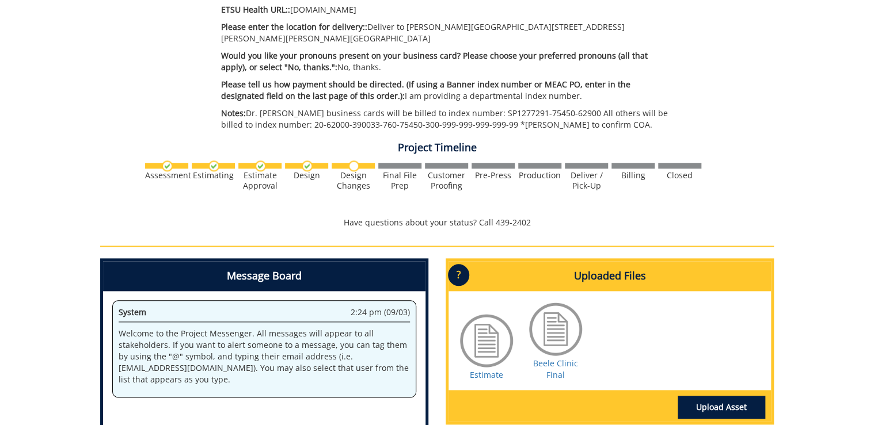
scroll to position [723, 0]
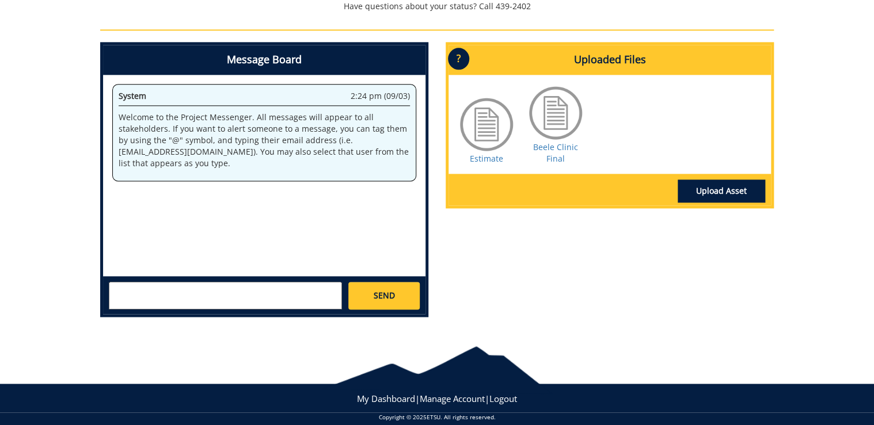
paste textarea "Hello! The name Brad Beeler. Thank you!"
type textarea "Hello! The name Brad Beeler. Thank you!"
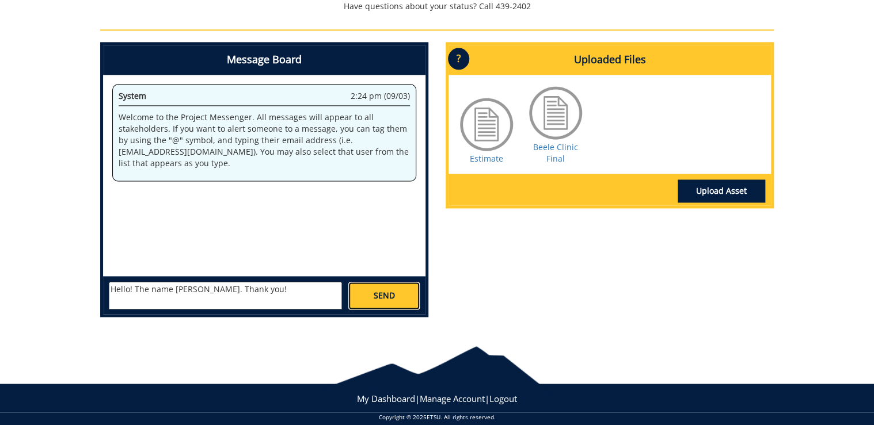
click at [400, 285] on link "SEND" at bounding box center [383, 296] width 71 height 28
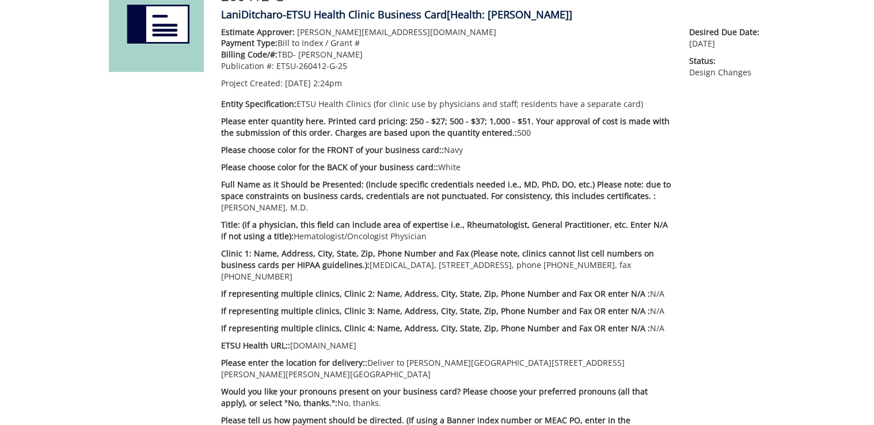
scroll to position [0, 0]
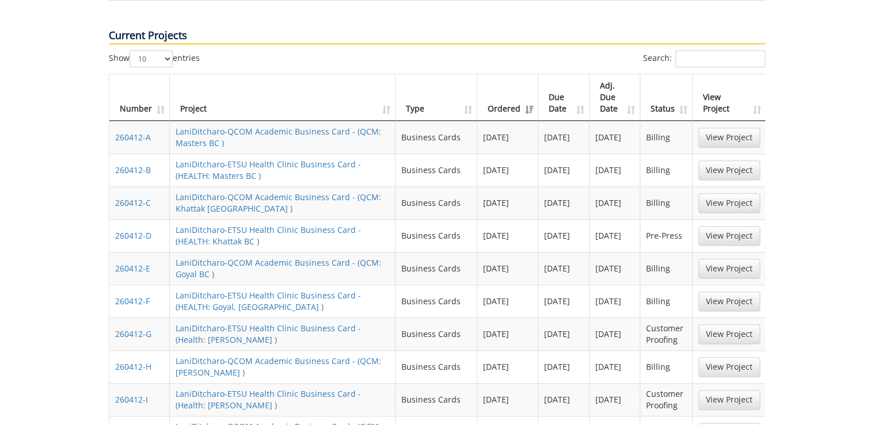
scroll to position [553, 0]
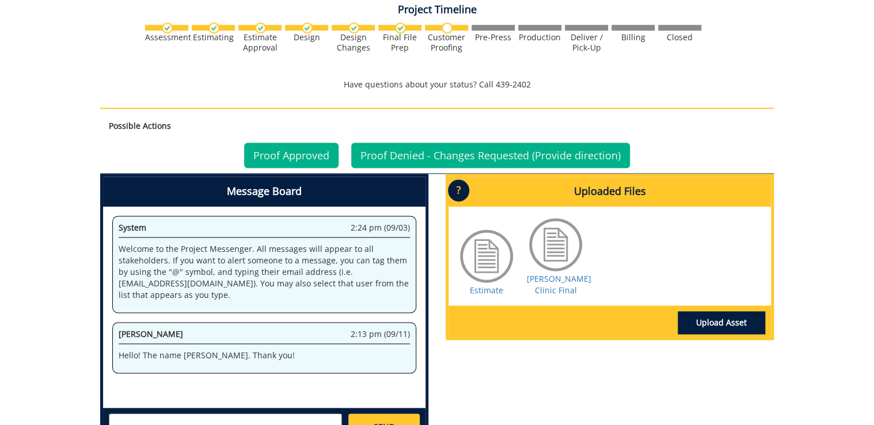
scroll to position [691, 0]
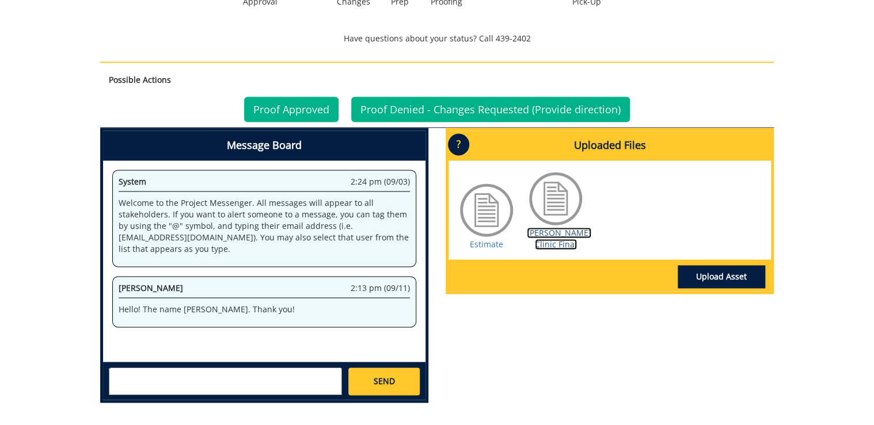
click at [554, 227] on link "Beeler Clinic Final" at bounding box center [559, 238] width 64 height 22
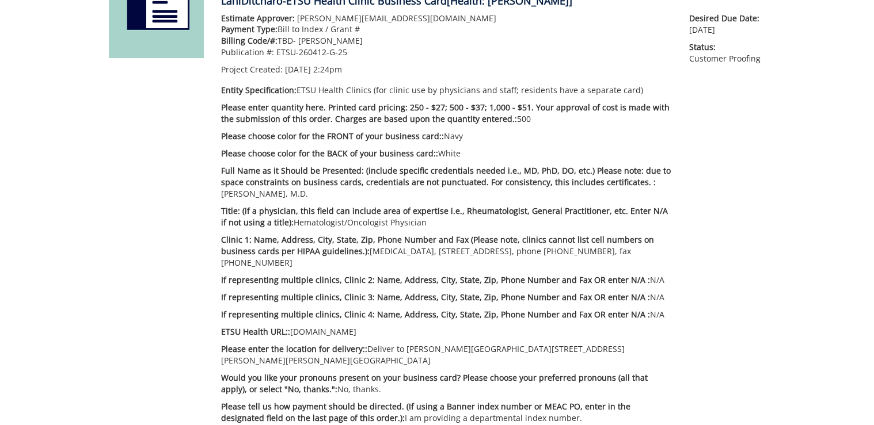
scroll to position [230, 0]
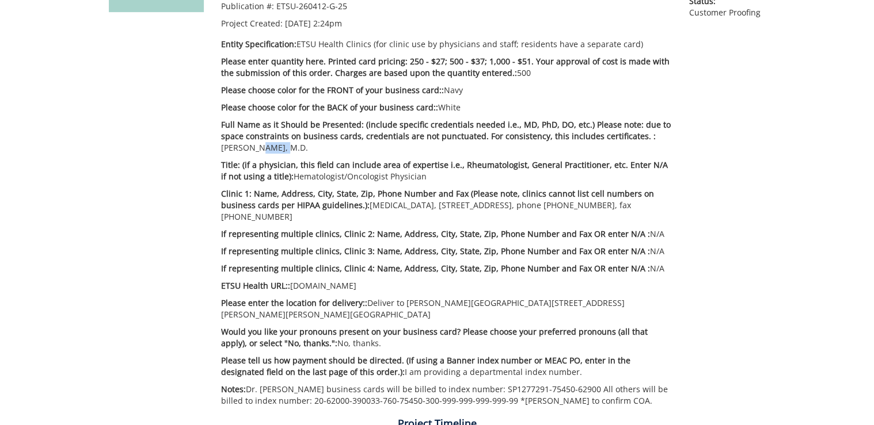
drag, startPoint x: 233, startPoint y: 149, endPoint x: 256, endPoint y: 149, distance: 22.4
click at [256, 149] on p "Full Name as it Should be Presented: (include specific credentials needed i.e.,…" at bounding box center [446, 136] width 451 height 35
drag, startPoint x: 397, startPoint y: 178, endPoint x: 422, endPoint y: 177, distance: 25.9
click at [422, 177] on p "Title: (if a physician, this field can include area of expertise i.e., Rheumato…" at bounding box center [446, 170] width 451 height 23
drag, startPoint x: 424, startPoint y: 205, endPoint x: 454, endPoint y: 205, distance: 30.5
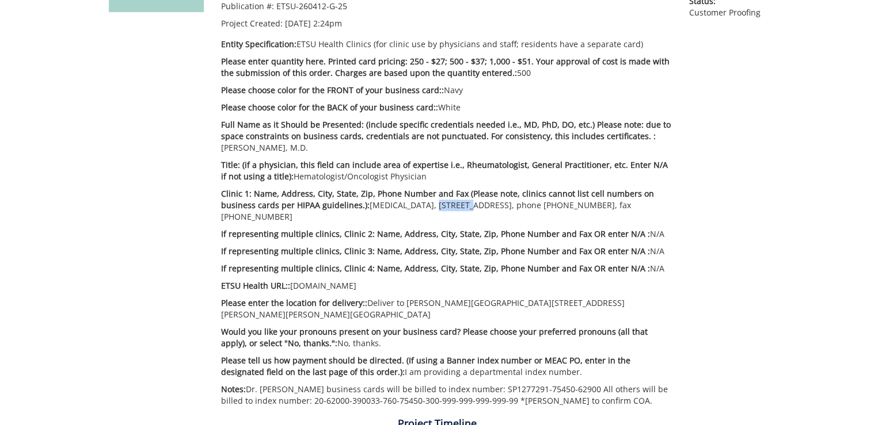
click at [454, 205] on p "Clinic 1: Name, Address, City, State, Zip, Phone Number and Fax (Please note, c…" at bounding box center [446, 205] width 451 height 35
drag, startPoint x: 557, startPoint y: 207, endPoint x: 566, endPoint y: 207, distance: 9.2
click at [566, 207] on p "Clinic 1: Name, Address, City, State, Zip, Phone Number and Fax (Please note, c…" at bounding box center [446, 205] width 451 height 35
drag, startPoint x: 273, startPoint y: 216, endPoint x: 279, endPoint y: 217, distance: 5.8
click at [279, 217] on p "Clinic 1: Name, Address, City, State, Zip, Phone Number and Fax (Please note, c…" at bounding box center [446, 205] width 451 height 35
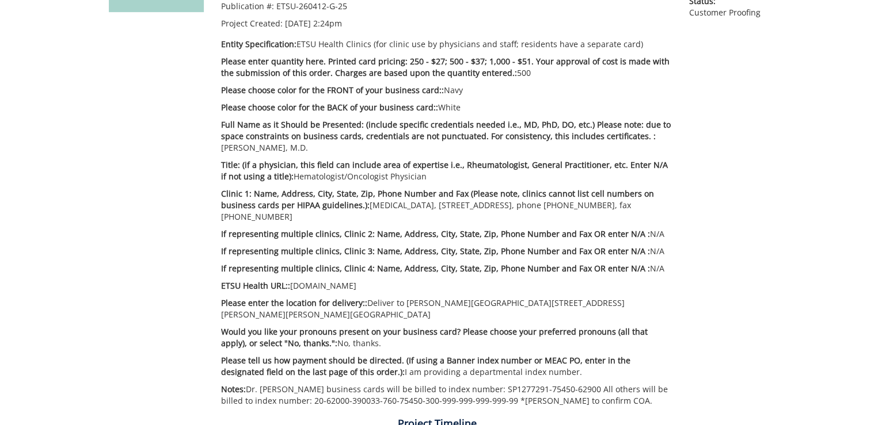
click at [325, 286] on p "ETSU Health URL:: etsuhealth.org" at bounding box center [446, 286] width 451 height 12
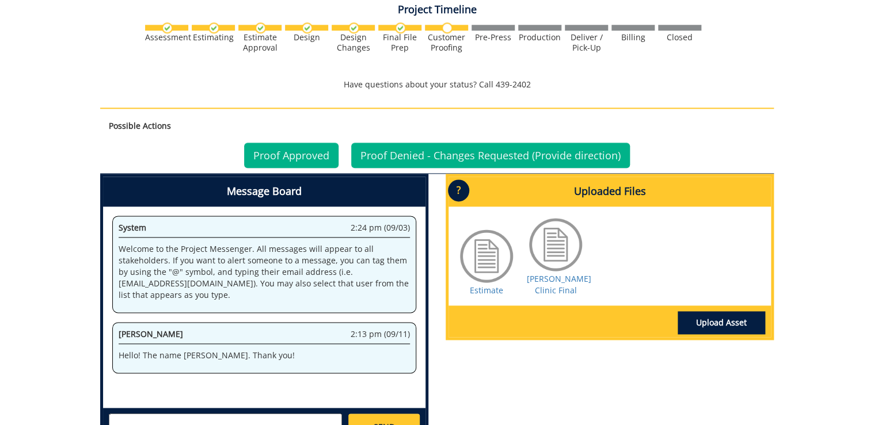
scroll to position [691, 0]
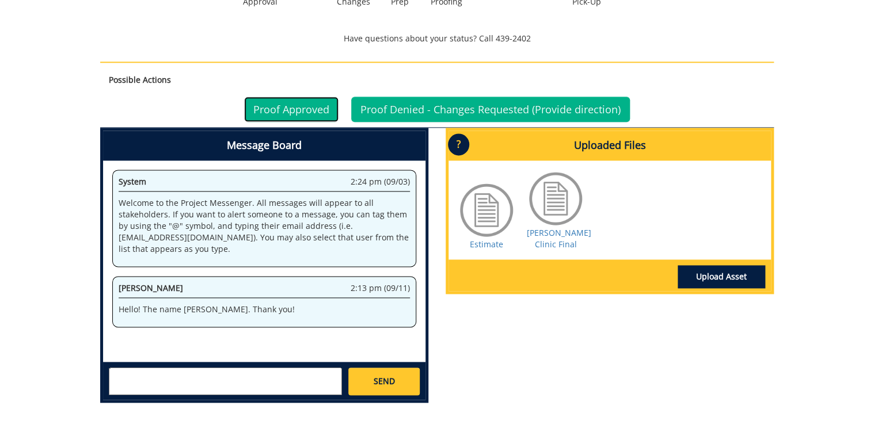
click at [302, 97] on link "Proof Approved" at bounding box center [291, 109] width 94 height 25
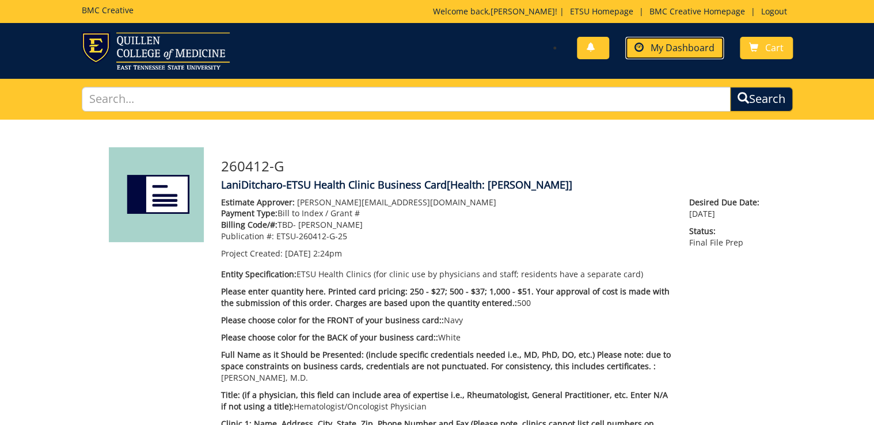
click at [675, 51] on span "My Dashboard" at bounding box center [682, 47] width 64 height 13
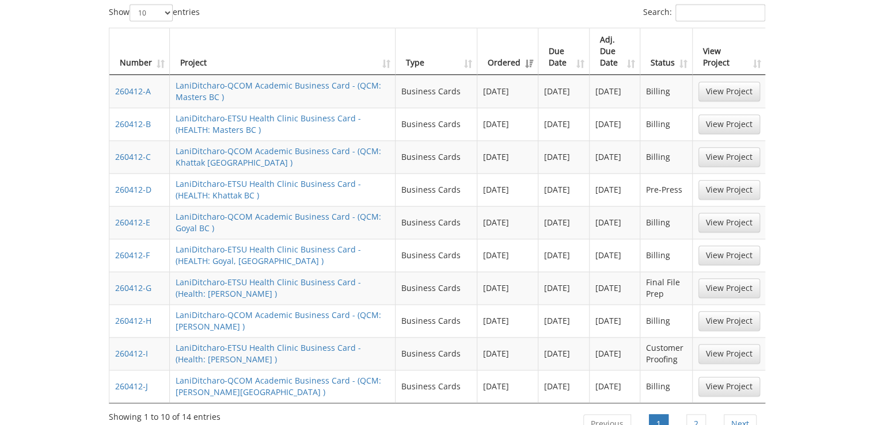
scroll to position [553, 0]
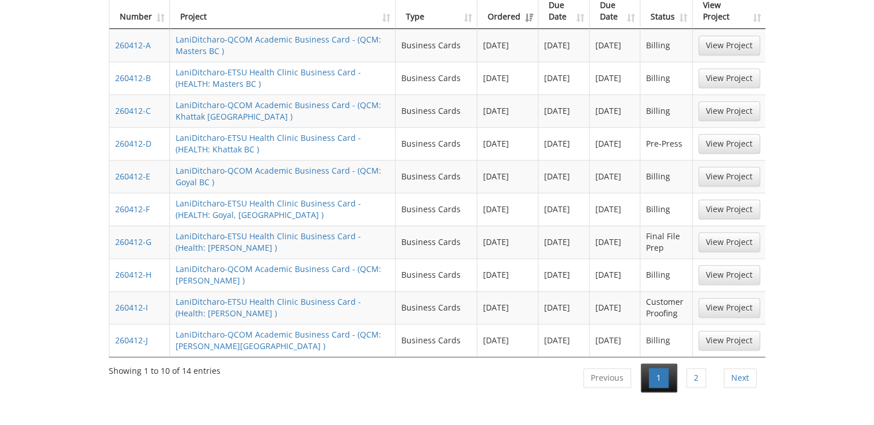
click at [662, 364] on li "1" at bounding box center [659, 378] width 36 height 29
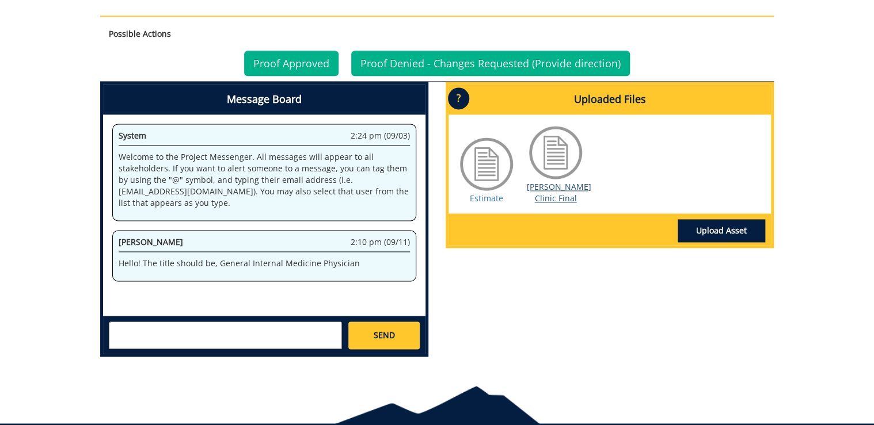
scroll to position [783, 0]
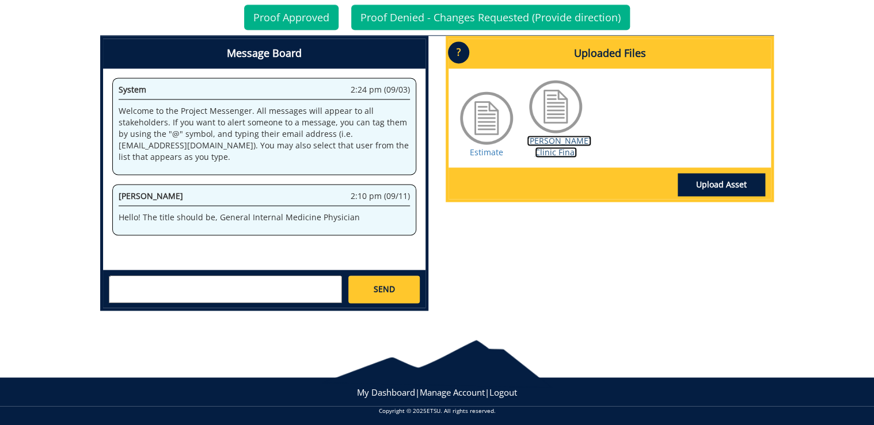
click at [560, 146] on link "[PERSON_NAME] Clinic Final" at bounding box center [559, 146] width 64 height 22
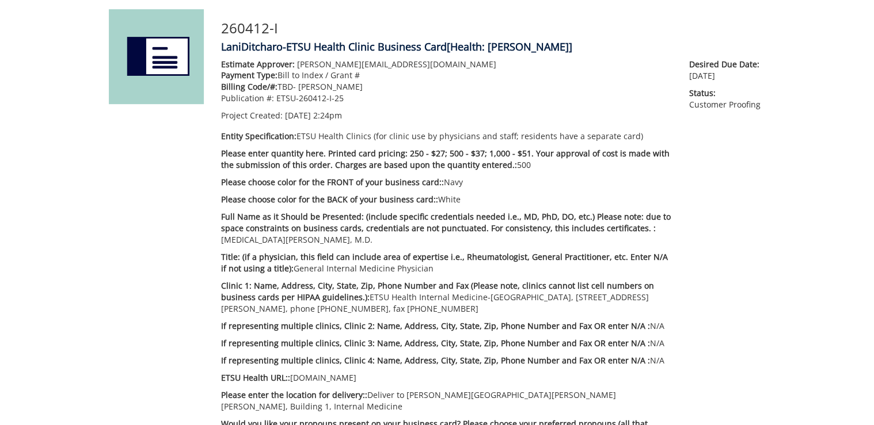
scroll to position [230, 0]
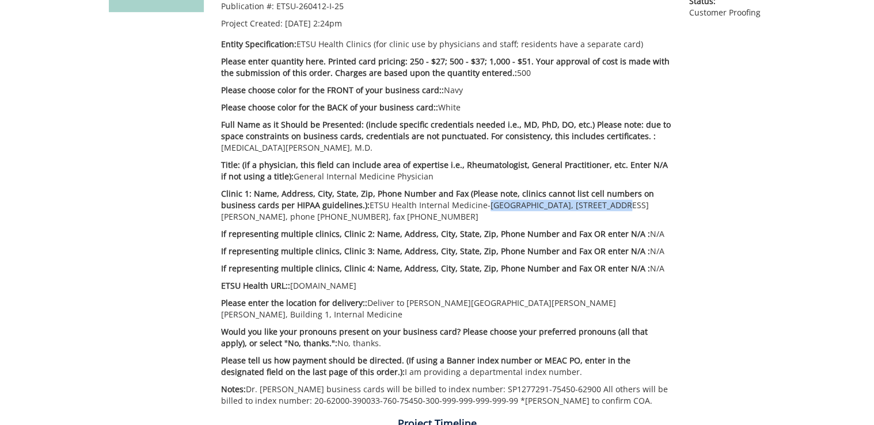
drag, startPoint x: 515, startPoint y: 209, endPoint x: 594, endPoint y: 209, distance: 79.4
click at [594, 209] on p "Clinic 1: Name, Address, City, State, Zip, Phone Number and Fax (Please note, c…" at bounding box center [446, 205] width 451 height 35
drag, startPoint x: 267, startPoint y: 216, endPoint x: 327, endPoint y: 218, distance: 59.9
click at [327, 218] on p "Clinic 1: Name, Address, City, State, Zip, Phone Number and Fax (Please note, c…" at bounding box center [446, 205] width 451 height 35
drag, startPoint x: 368, startPoint y: 218, endPoint x: 397, endPoint y: 218, distance: 28.8
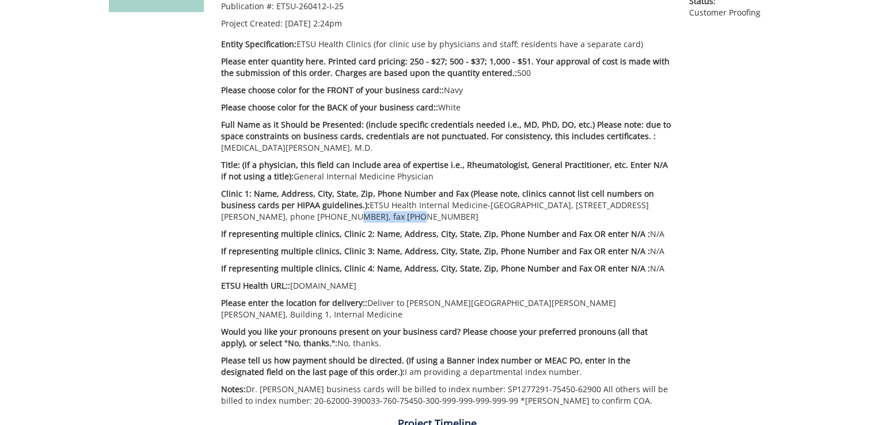
click at [397, 218] on p "Clinic 1: Name, Address, City, State, Zip, Phone Number and Fax (Please note, c…" at bounding box center [446, 205] width 451 height 35
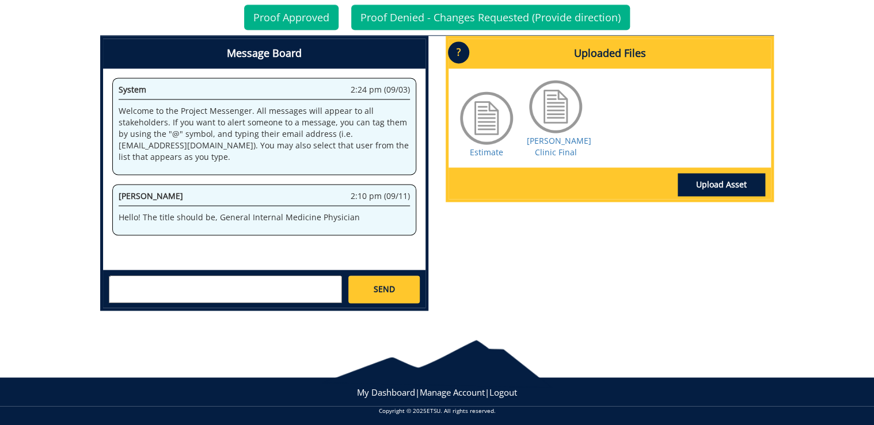
scroll to position [599, 0]
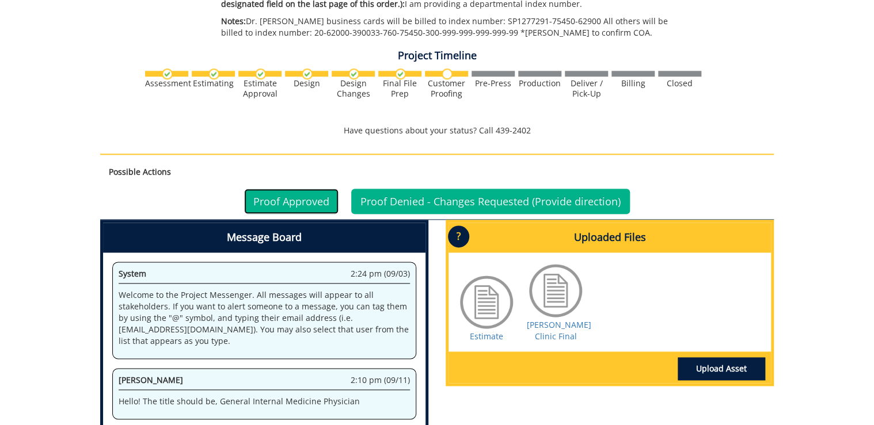
click at [293, 209] on link "Proof Approved" at bounding box center [291, 201] width 94 height 25
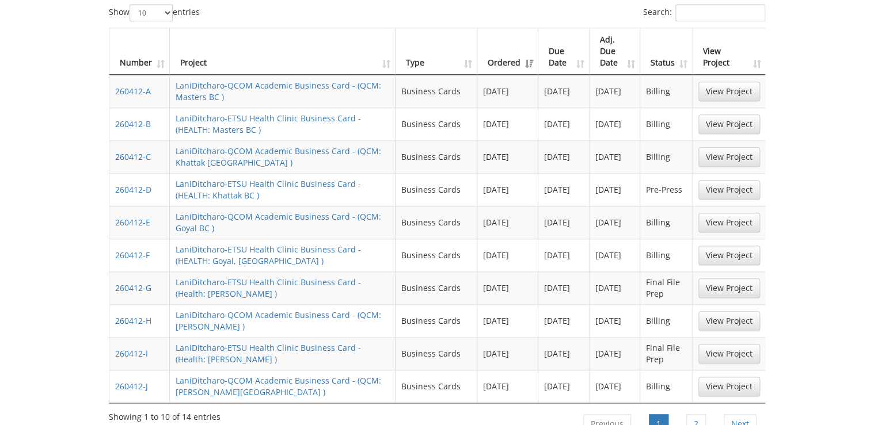
scroll to position [645, 0]
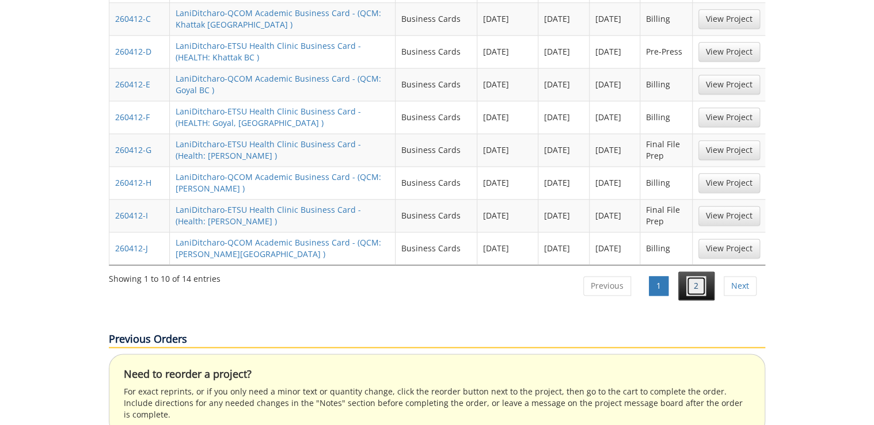
click at [687, 276] on link "2" at bounding box center [696, 286] width 20 height 20
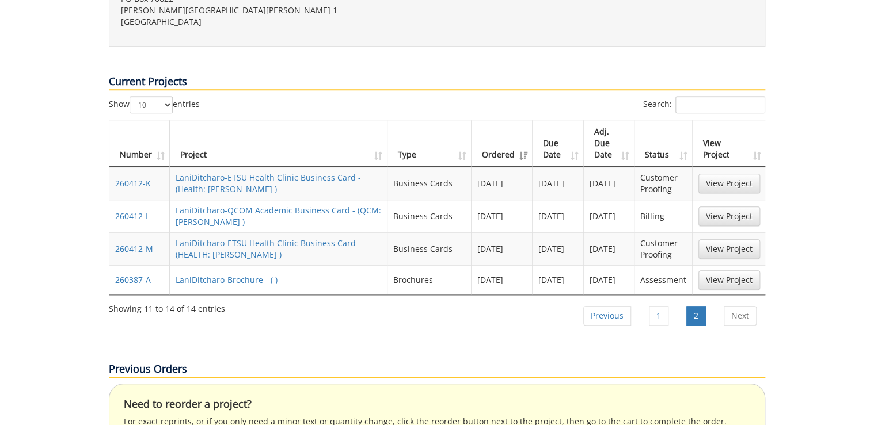
scroll to position [368, 0]
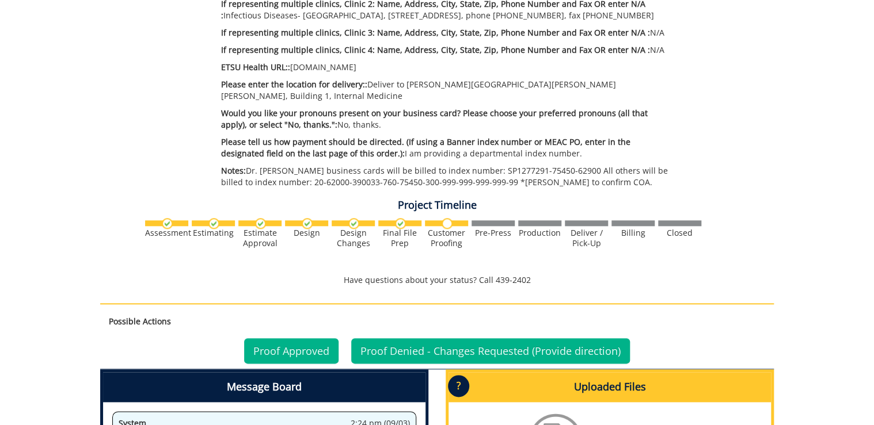
scroll to position [783, 0]
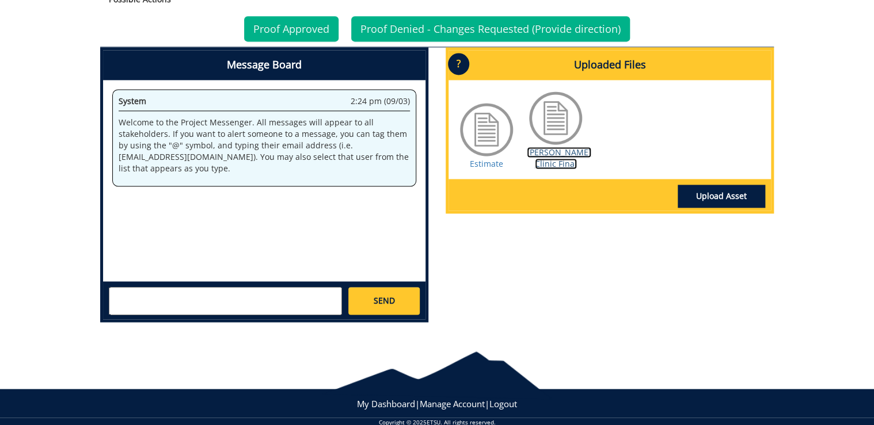
click at [548, 169] on link "Tierney Clinic Final" at bounding box center [559, 158] width 64 height 22
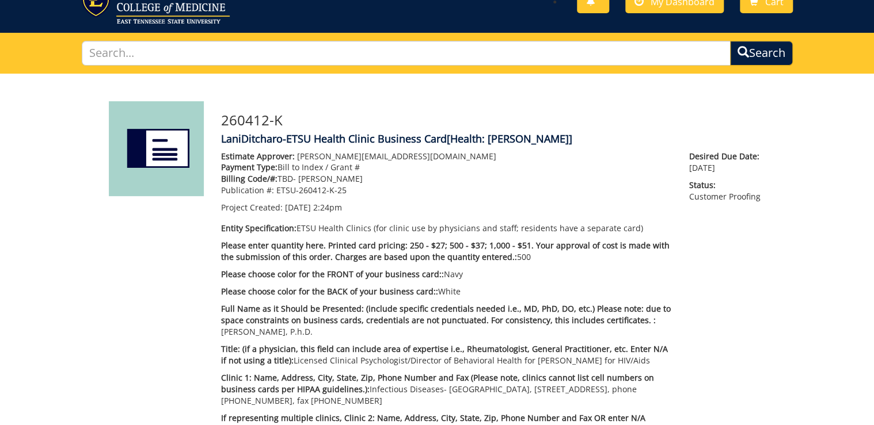
scroll to position [138, 0]
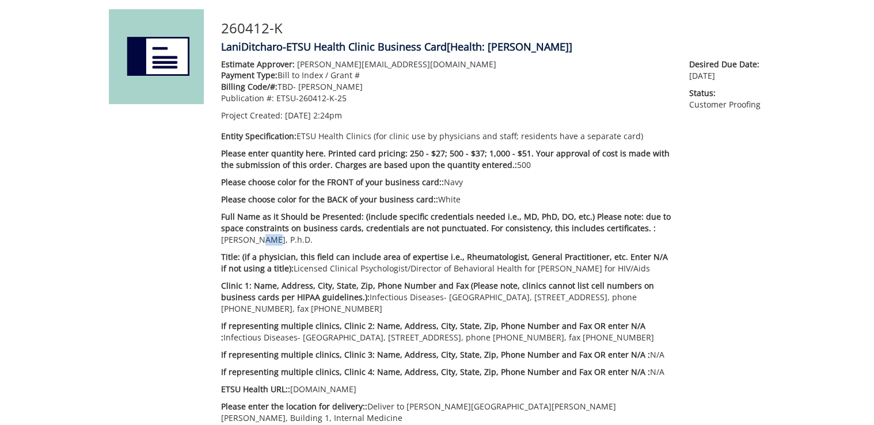
drag, startPoint x: 228, startPoint y: 242, endPoint x: 241, endPoint y: 242, distance: 12.1
click at [241, 242] on p "Full Name as it Should be Presented: (include specific credentials needed i.e.,…" at bounding box center [446, 228] width 451 height 35
click at [246, 248] on div "Estimate Approver: Metcalf@etsu.edu Payment Type: Bill to Index / Grant # Billi…" at bounding box center [446, 288] width 468 height 458
drag, startPoint x: 246, startPoint y: 248, endPoint x: 264, endPoint y: 246, distance: 17.9
click at [264, 246] on div "Estimate Approver: Metcalf@etsu.edu Payment Type: Bill to Index / Grant # Billi…" at bounding box center [446, 288] width 468 height 458
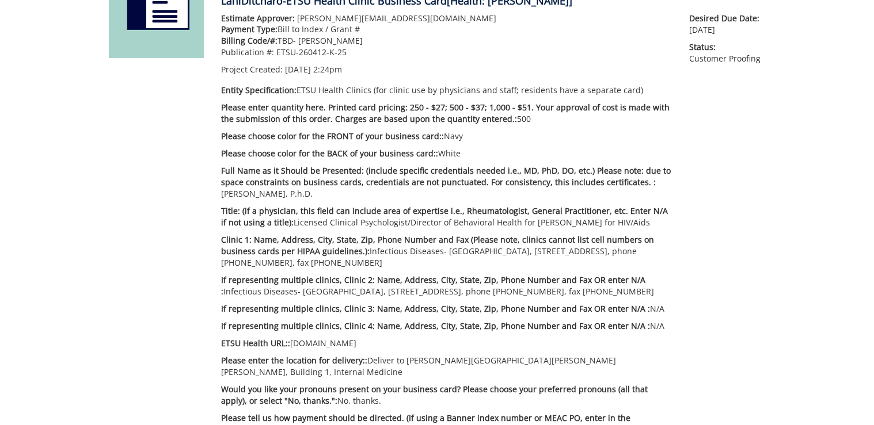
scroll to position [230, 0]
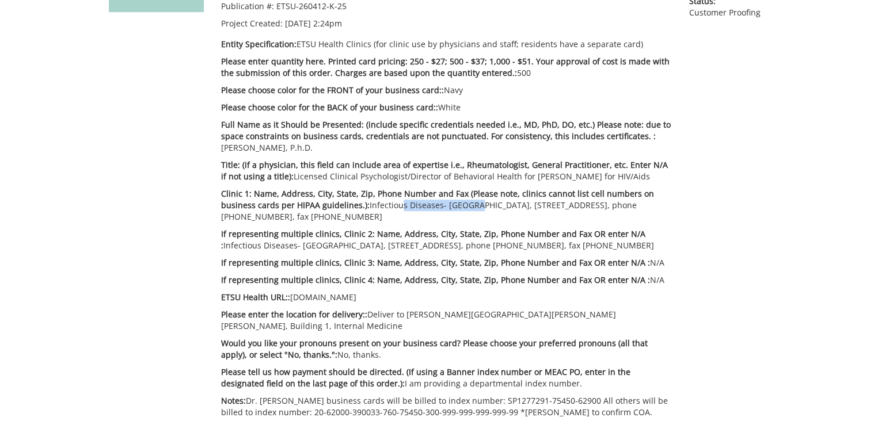
drag, startPoint x: 395, startPoint y: 205, endPoint x: 464, endPoint y: 207, distance: 69.1
click at [464, 207] on p "Clinic 1: Name, Address, City, State, Zip, Phone Number and Fax (Please note, c…" at bounding box center [446, 205] width 451 height 35
drag, startPoint x: 504, startPoint y: 205, endPoint x: 539, endPoint y: 207, distance: 35.2
click at [539, 207] on p "Clinic 1: Name, Address, City, State, Zip, Phone Number and Fax (Please note, c…" at bounding box center [446, 205] width 451 height 35
drag, startPoint x: 607, startPoint y: 207, endPoint x: 619, endPoint y: 207, distance: 12.7
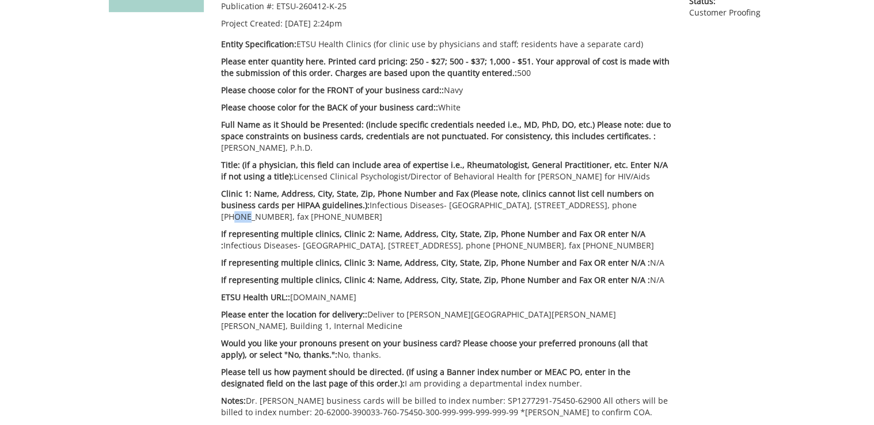
click at [619, 207] on p "Clinic 1: Name, Address, City, State, Zip, Phone Number and Fax (Please note, c…" at bounding box center [446, 205] width 451 height 35
drag, startPoint x: 315, startPoint y: 243, endPoint x: 355, endPoint y: 244, distance: 39.7
click at [355, 244] on p "If representing multiple clinics, Clinic 2: Name, Address, City, State, Zip, Ph…" at bounding box center [446, 239] width 451 height 23
drag, startPoint x: 516, startPoint y: 246, endPoint x: 531, endPoint y: 244, distance: 15.1
click at [531, 244] on p "If representing multiple clinics, Clinic 2: Name, Address, City, State, Zip, Ph…" at bounding box center [446, 239] width 451 height 23
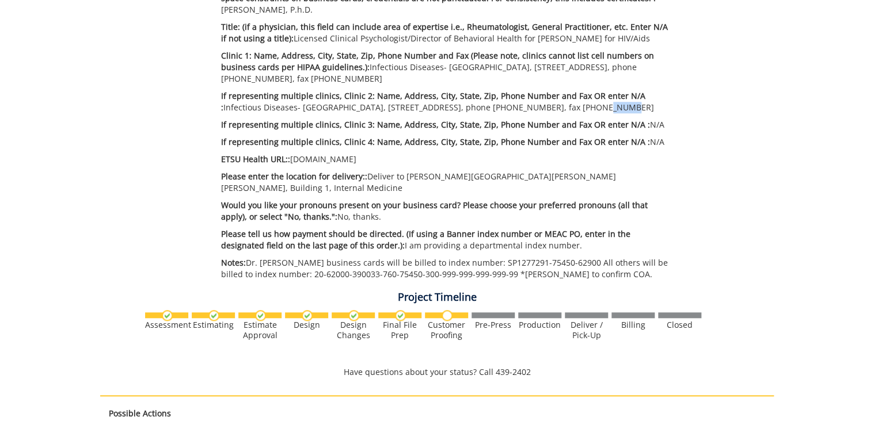
scroll to position [322, 0]
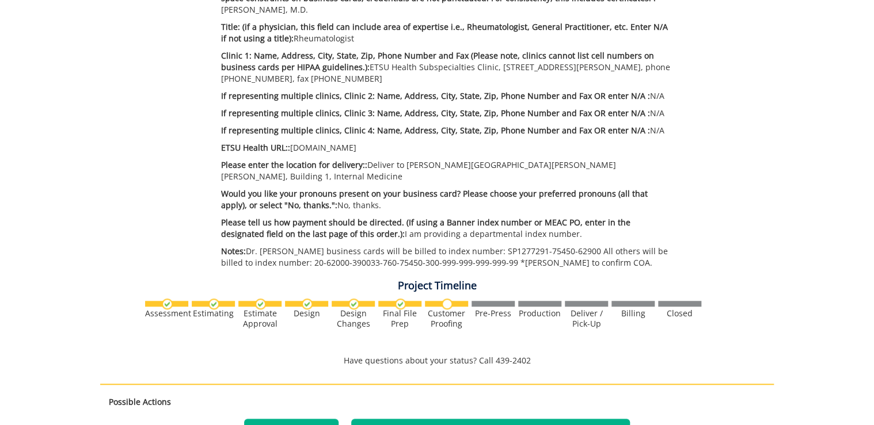
scroll to position [645, 0]
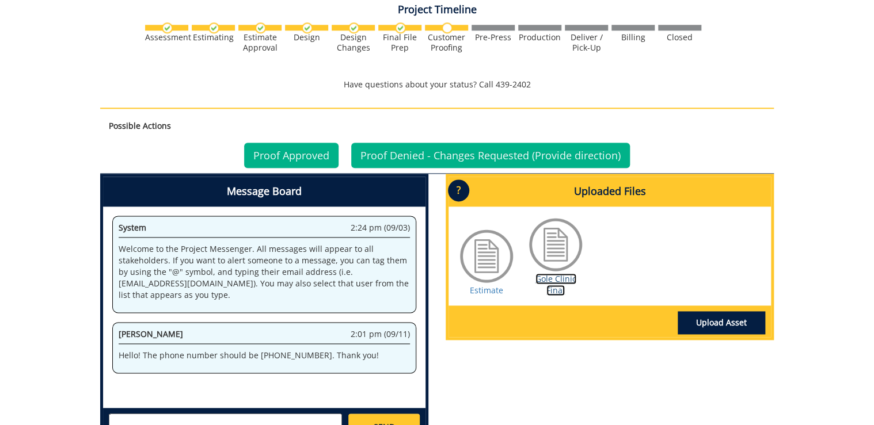
click at [555, 285] on link "Gole Clinic Final" at bounding box center [555, 284] width 41 height 22
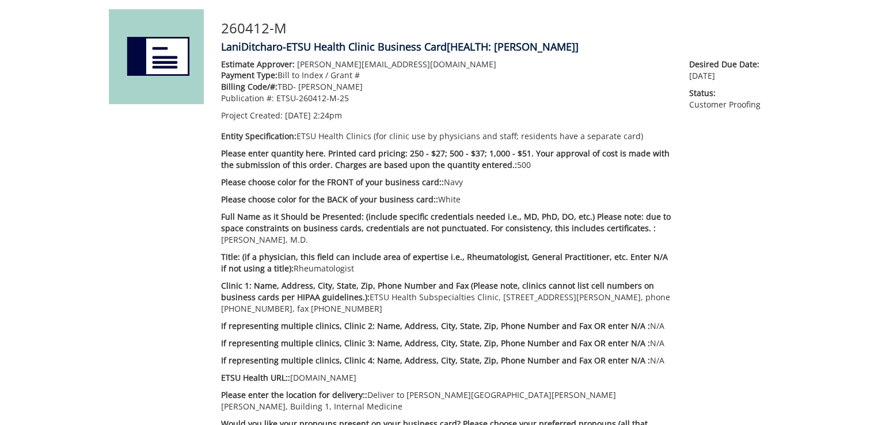
scroll to position [276, 0]
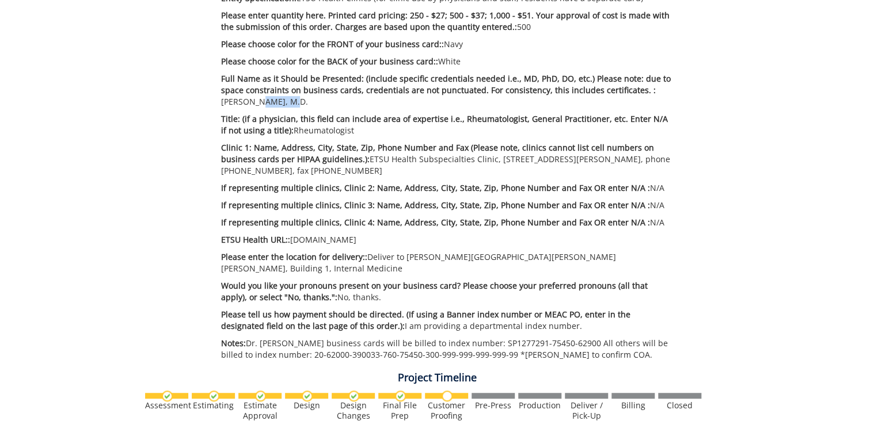
drag, startPoint x: 269, startPoint y: 105, endPoint x: 231, endPoint y: 104, distance: 38.0
click at [231, 104] on p "Full Name as it Should be Presented: (include specific credentials needed i.e.,…" at bounding box center [446, 90] width 451 height 35
drag, startPoint x: 499, startPoint y: 160, endPoint x: 558, endPoint y: 162, distance: 59.3
click at [558, 162] on p "Clinic 1: Name, Address, City, State, Zip, Phone Number and Fax (Please note, c…" at bounding box center [446, 159] width 451 height 35
drag, startPoint x: 296, startPoint y: 172, endPoint x: 306, endPoint y: 172, distance: 10.4
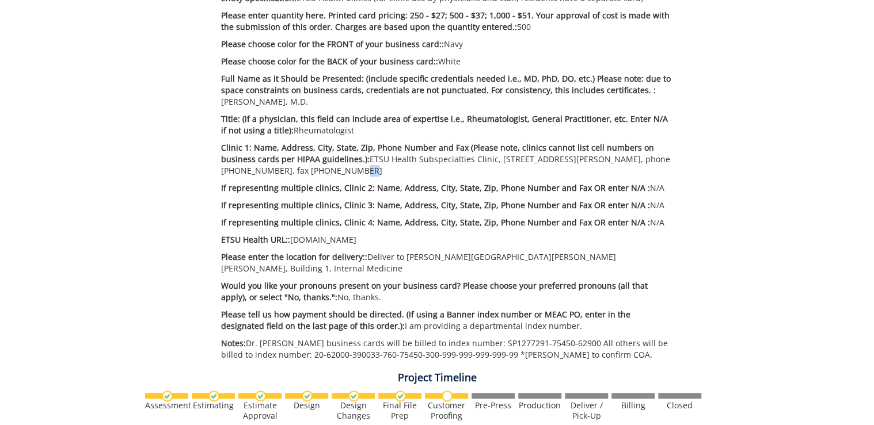
click at [306, 172] on p "Clinic 1: Name, Address, City, State, Zip, Phone Number and Fax (Please note, c…" at bounding box center [446, 159] width 451 height 35
click at [328, 172] on p "Clinic 1: Name, Address, City, State, Zip, Phone Number and Fax (Please note, c…" at bounding box center [446, 159] width 451 height 35
drag, startPoint x: 388, startPoint y: 172, endPoint x: 399, endPoint y: 172, distance: 10.9
click at [399, 172] on p "Clinic 1: Name, Address, City, State, Zip, Phone Number and Fax (Please note, c…" at bounding box center [446, 159] width 451 height 35
drag, startPoint x: 334, startPoint y: 241, endPoint x: 304, endPoint y: 242, distance: 29.9
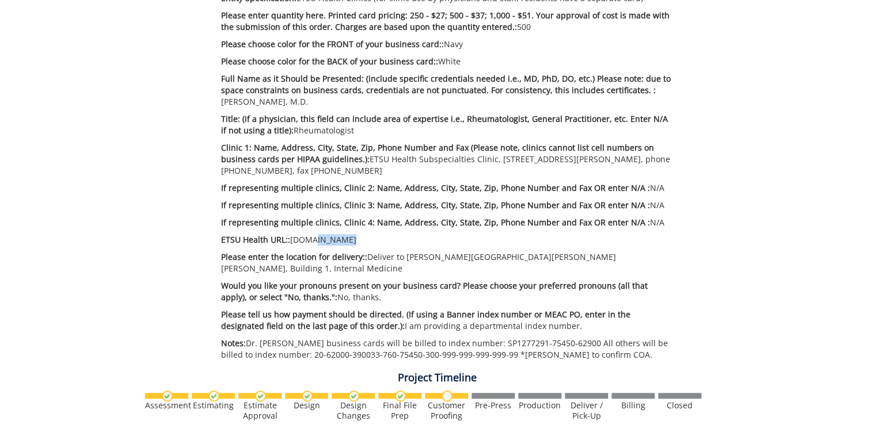
click at [304, 242] on p "ETSU Health URL:: [DOMAIN_NAME]" at bounding box center [446, 240] width 451 height 12
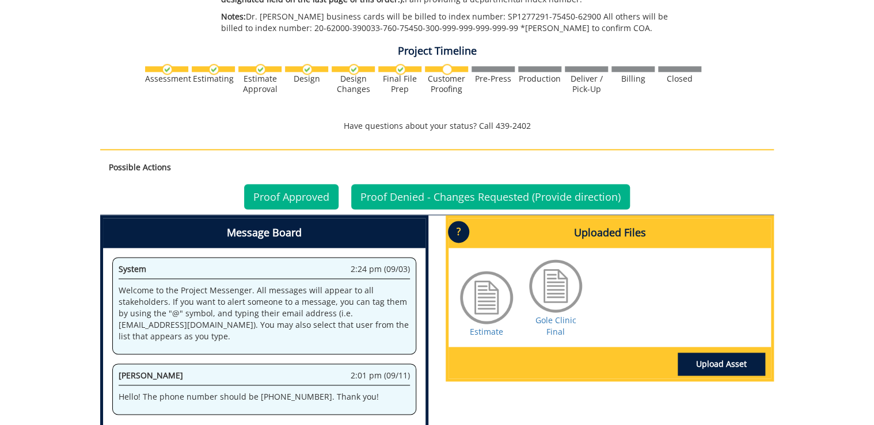
scroll to position [695, 0]
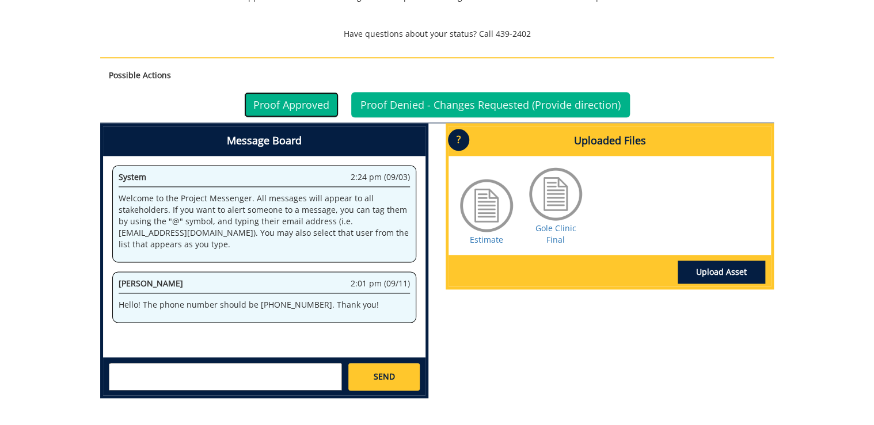
click at [306, 109] on link "Proof Approved" at bounding box center [291, 104] width 94 height 25
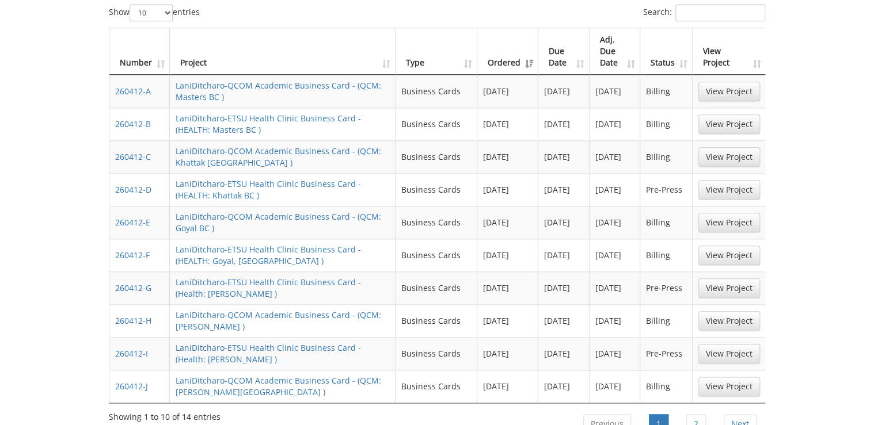
scroll to position [553, 0]
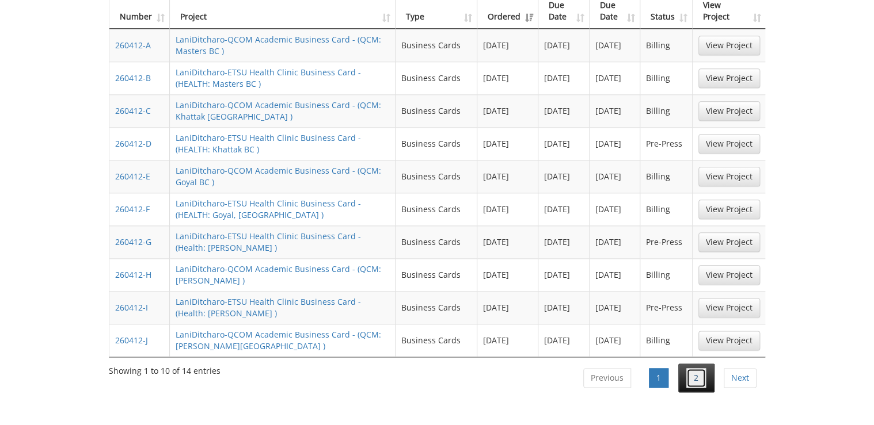
click at [691, 368] on link "2" at bounding box center [696, 378] width 20 height 20
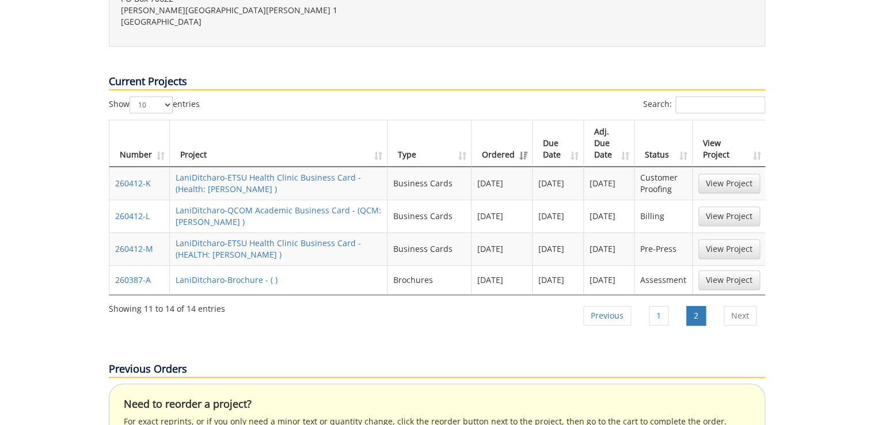
scroll to position [368, 0]
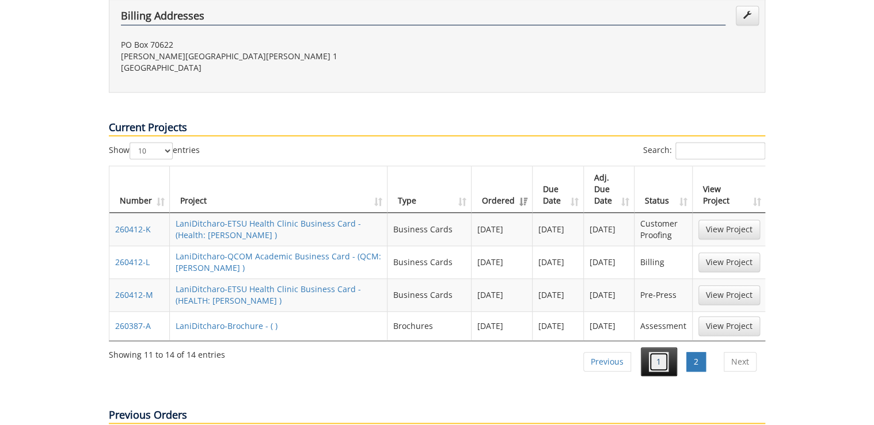
click at [661, 352] on link "1" at bounding box center [659, 362] width 20 height 20
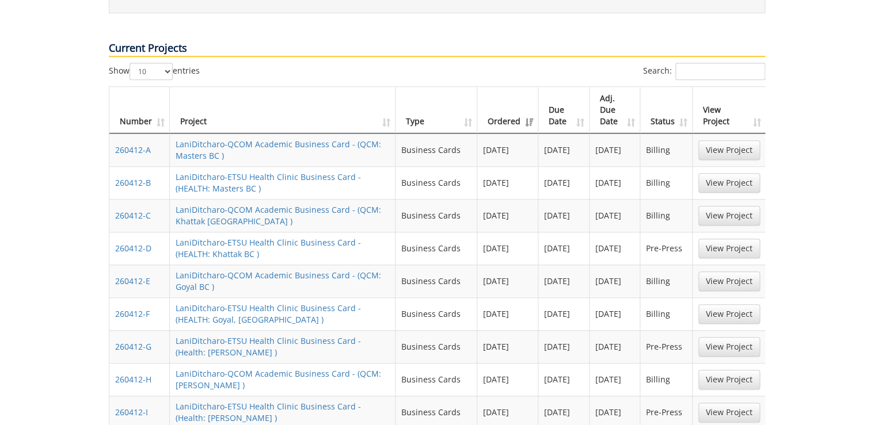
scroll to position [402, 0]
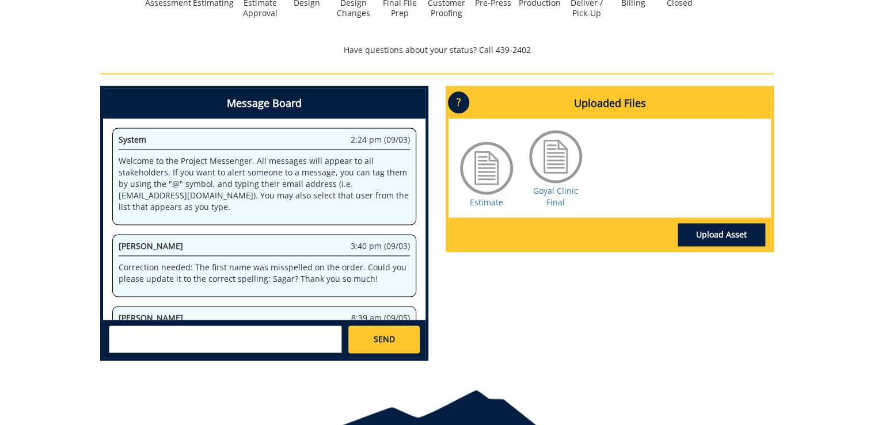
scroll to position [105, 0]
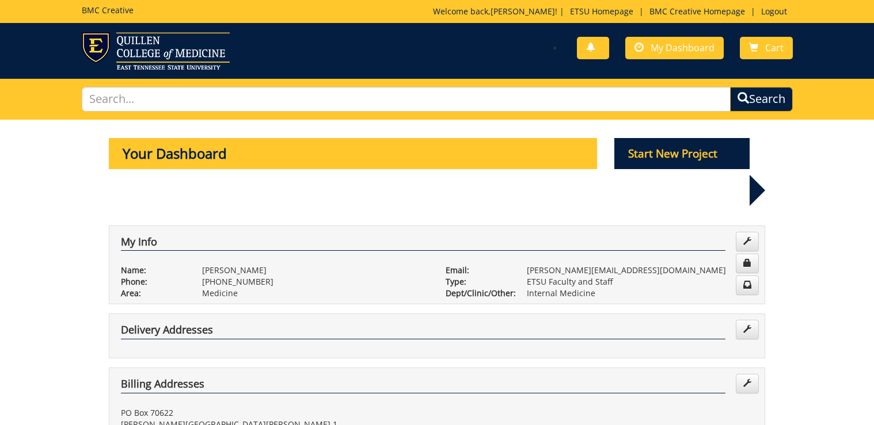
scroll to position [553, 0]
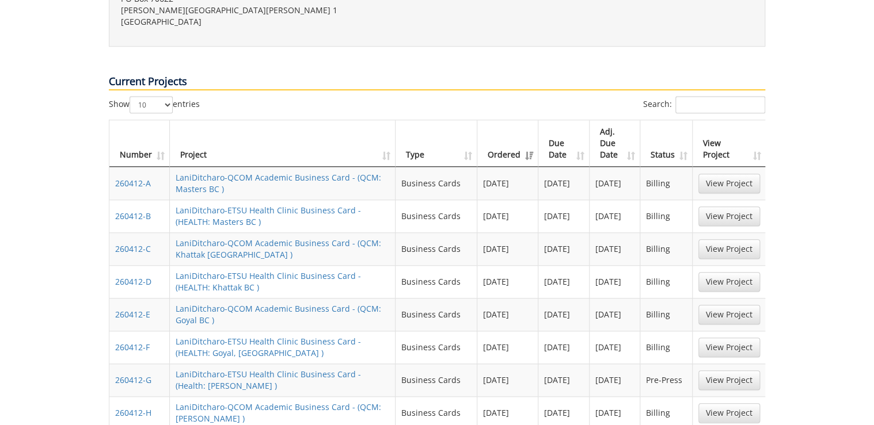
scroll to position [506, 0]
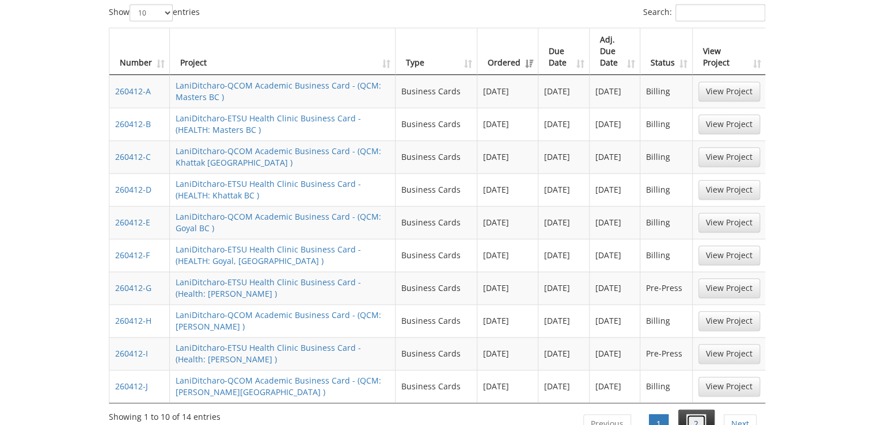
click at [689, 414] on link "2" at bounding box center [696, 424] width 20 height 20
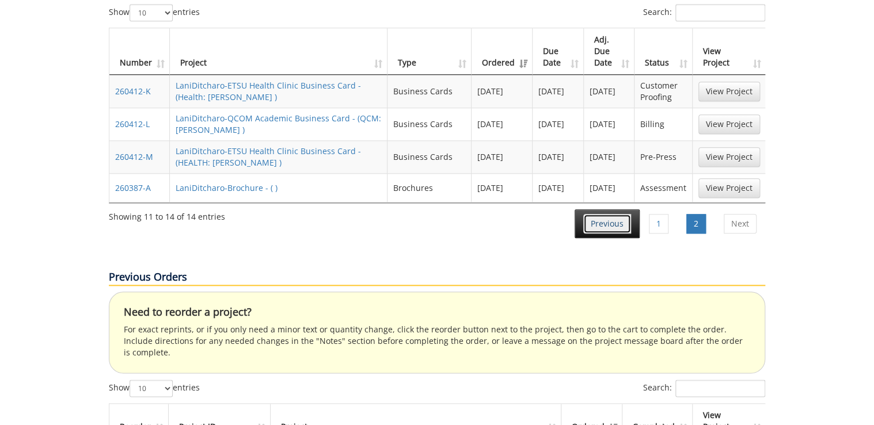
click at [609, 214] on link "Previous" at bounding box center [607, 224] width 48 height 20
